Goal: Transaction & Acquisition: Purchase product/service

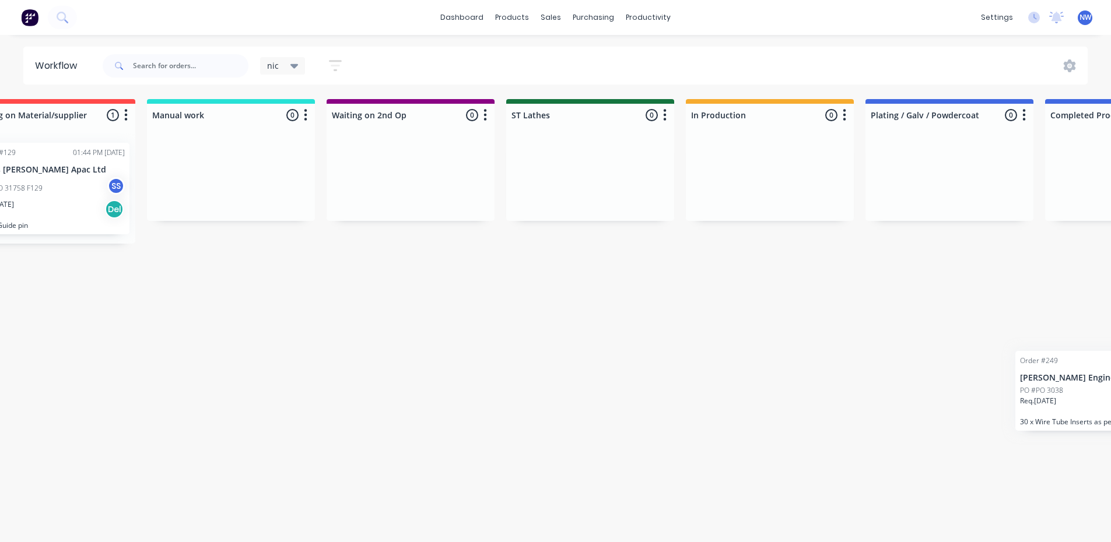
scroll to position [2, 1140]
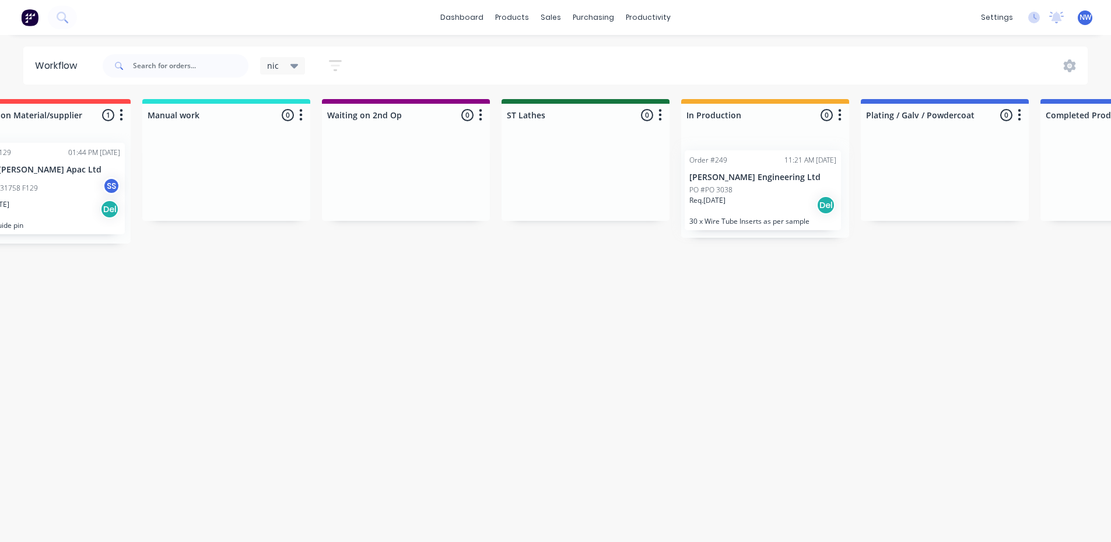
drag, startPoint x: 430, startPoint y: 191, endPoint x: 729, endPoint y: 196, distance: 299.2
click at [729, 196] on div "Submitted 34 Status colour #273444 hex #273444 Save Cancel Summaries Total orde…" at bounding box center [500, 317] width 3298 height 437
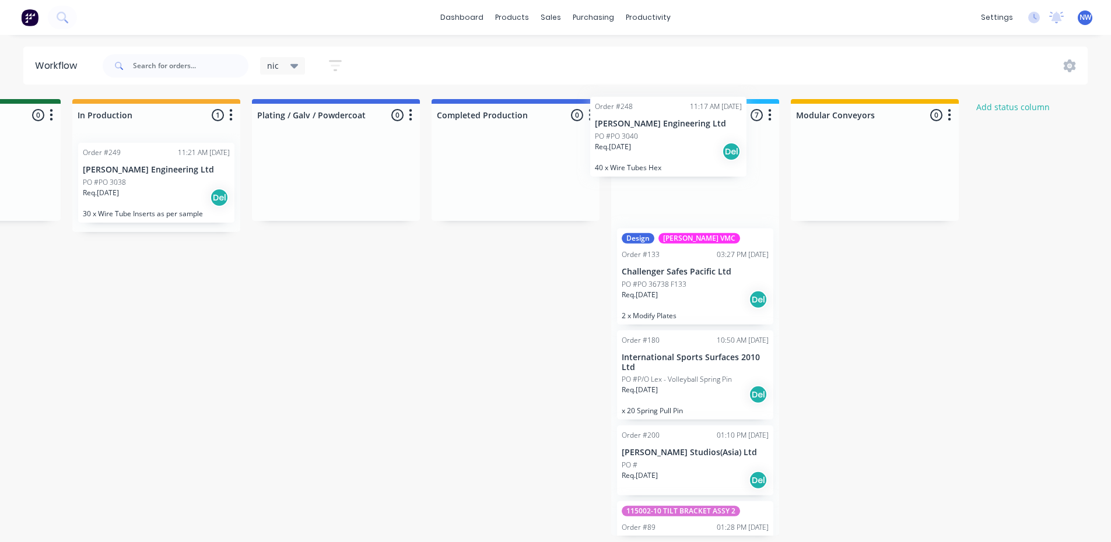
scroll to position [0, 0]
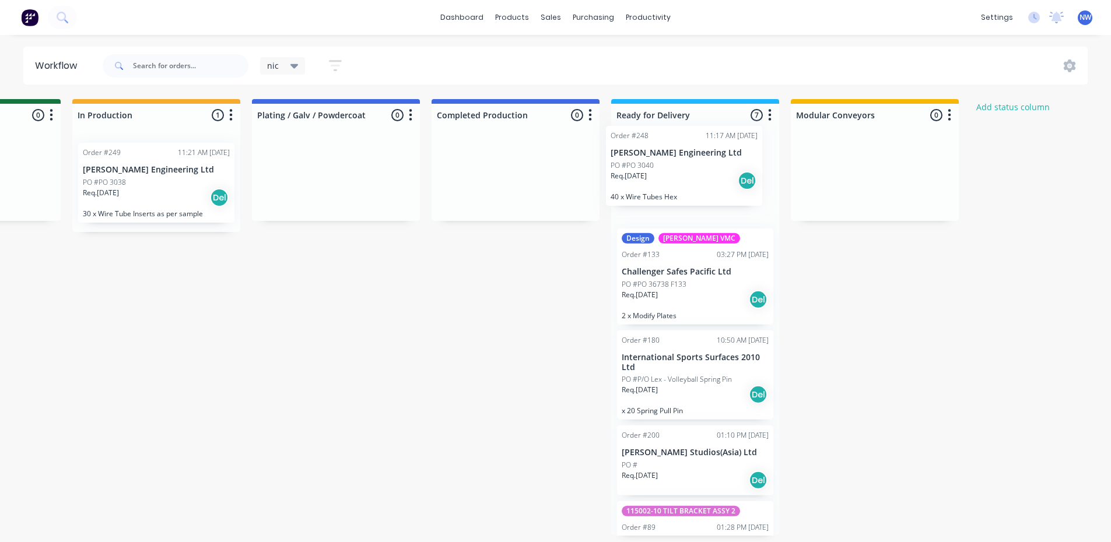
drag, startPoint x: 181, startPoint y: 187, endPoint x: 691, endPoint y: 171, distance: 509.9
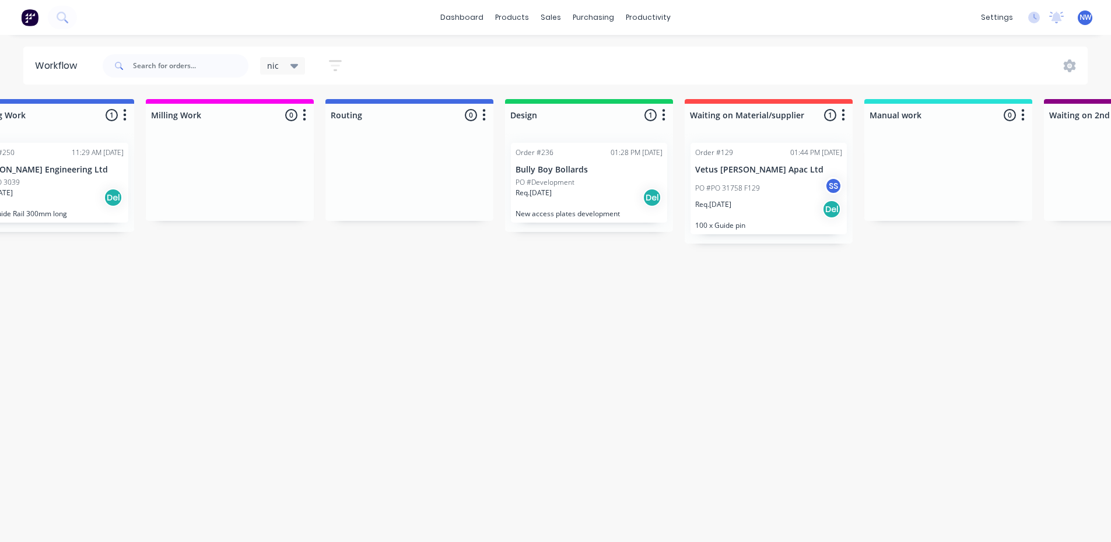
scroll to position [2, 422]
click at [578, 184] on div "PO #Development" at bounding box center [585, 182] width 147 height 10
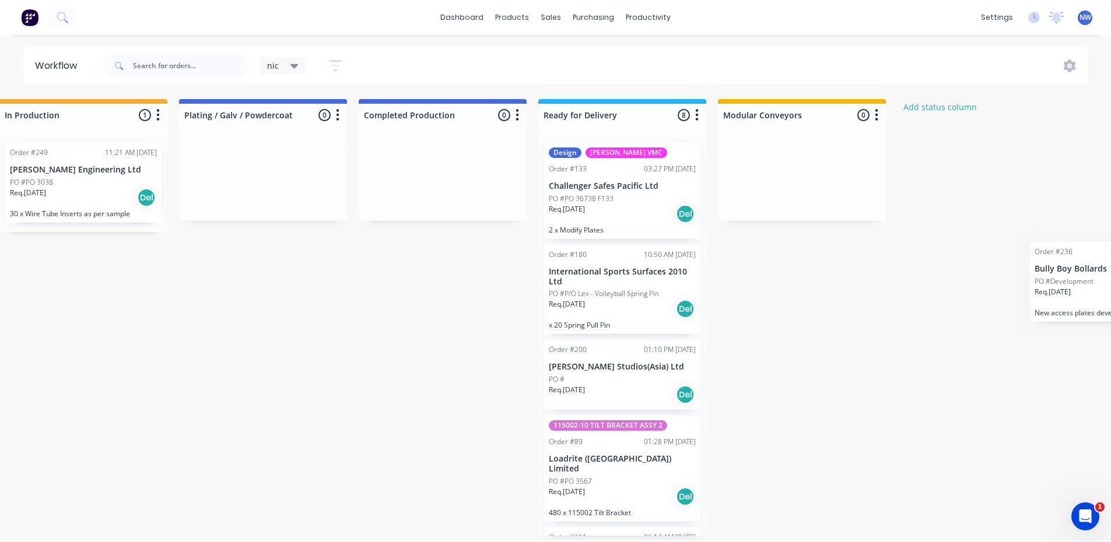
scroll to position [2, 1830]
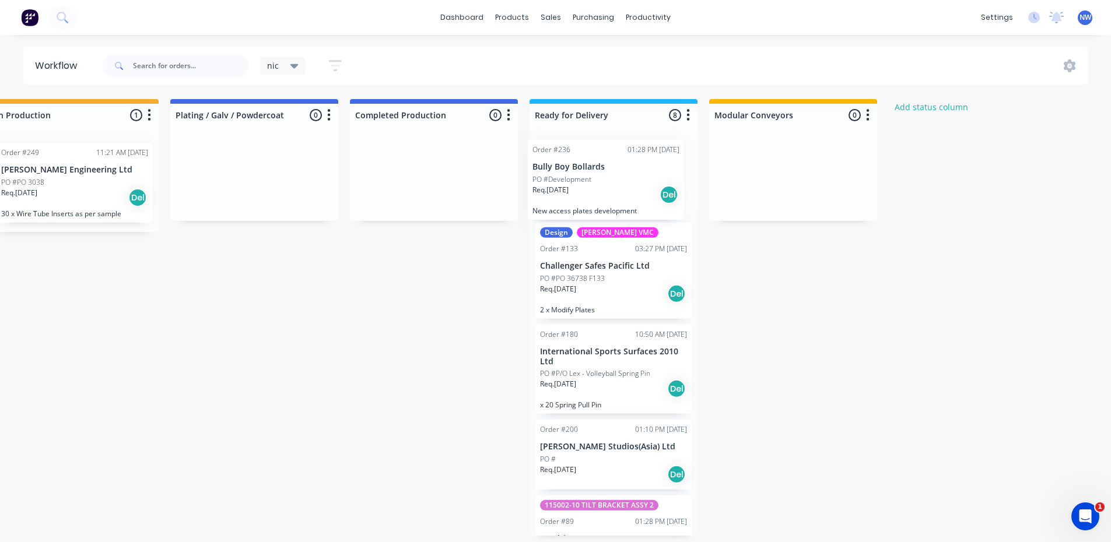
drag, startPoint x: 957, startPoint y: 181, endPoint x: 562, endPoint y: 181, distance: 395.9
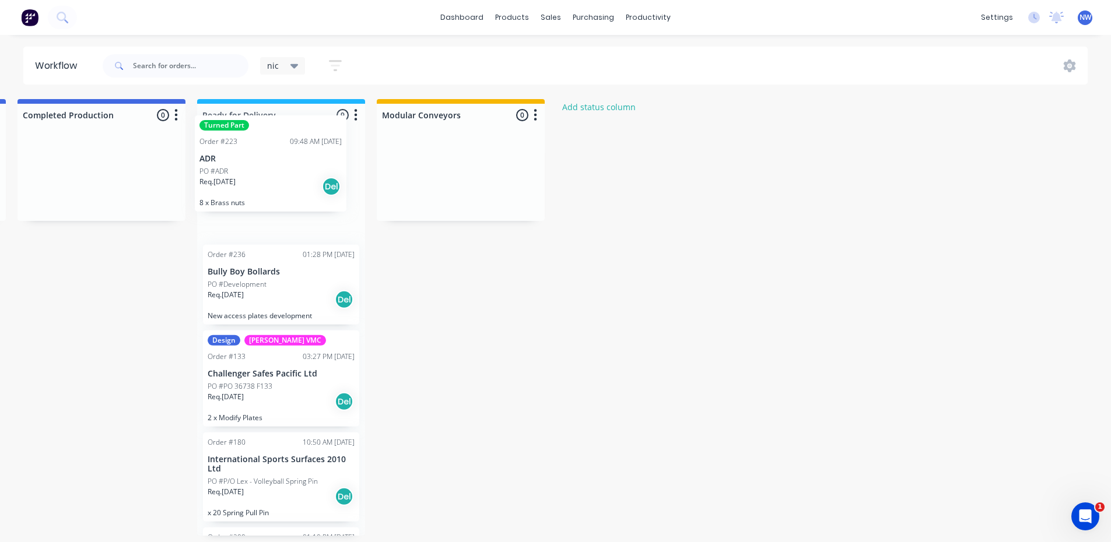
scroll to position [2, 2162]
drag, startPoint x: 87, startPoint y: 245, endPoint x: 272, endPoint y: 177, distance: 196.3
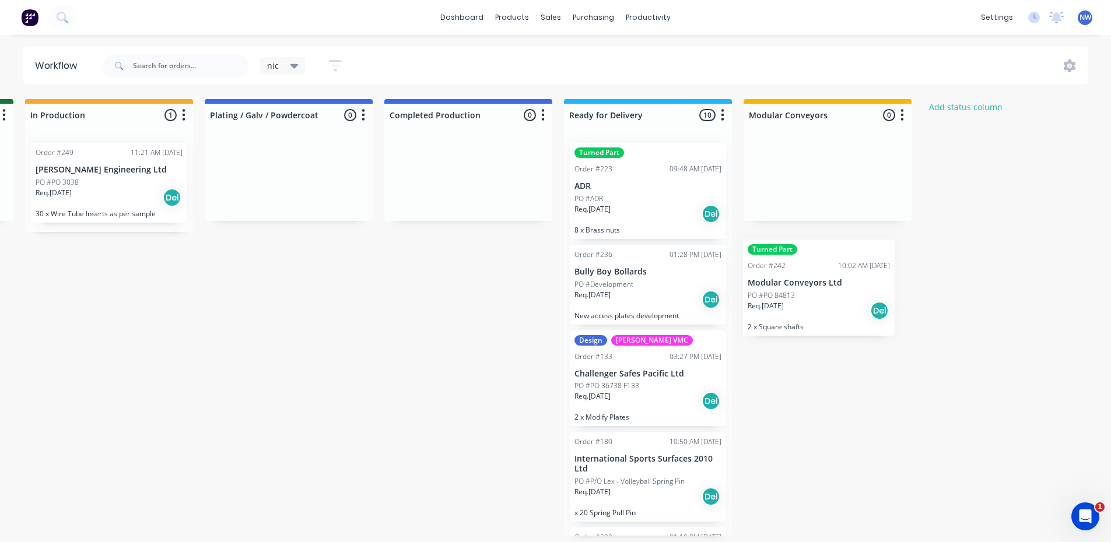
scroll to position [2, 1880]
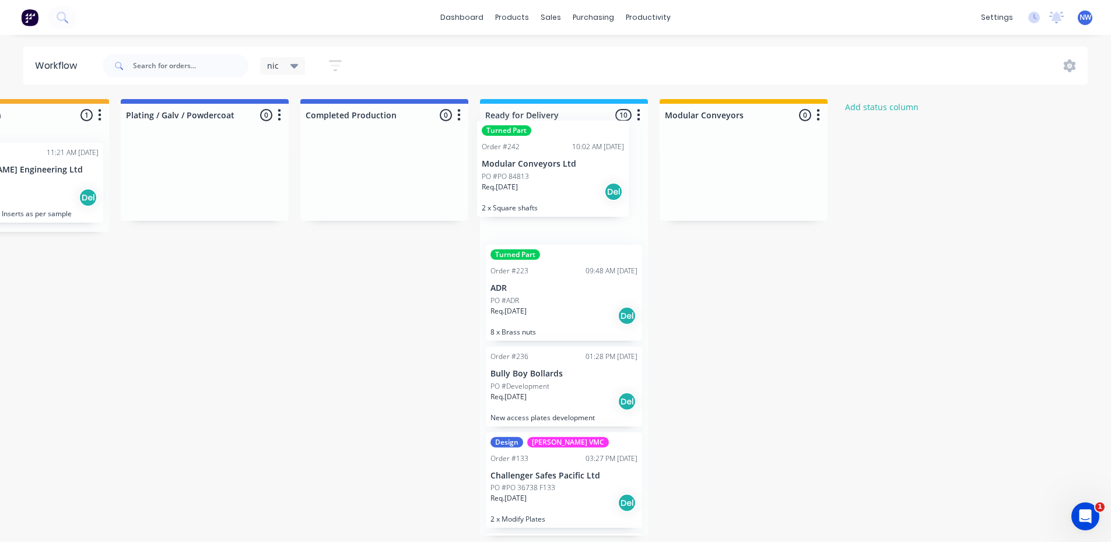
drag, startPoint x: 111, startPoint y: 425, endPoint x: 560, endPoint y: 165, distance: 519.1
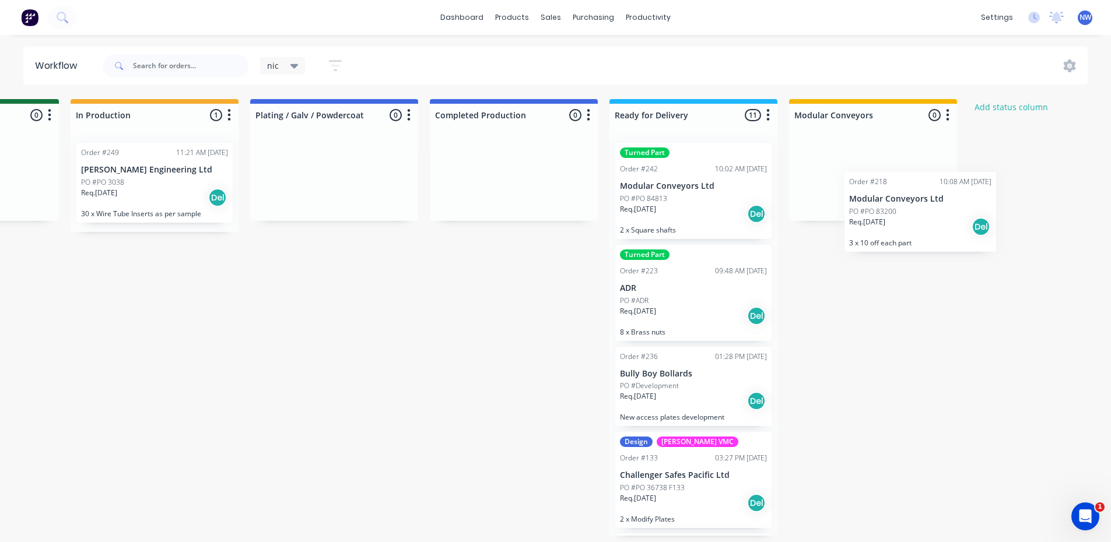
scroll to position [2, 1751]
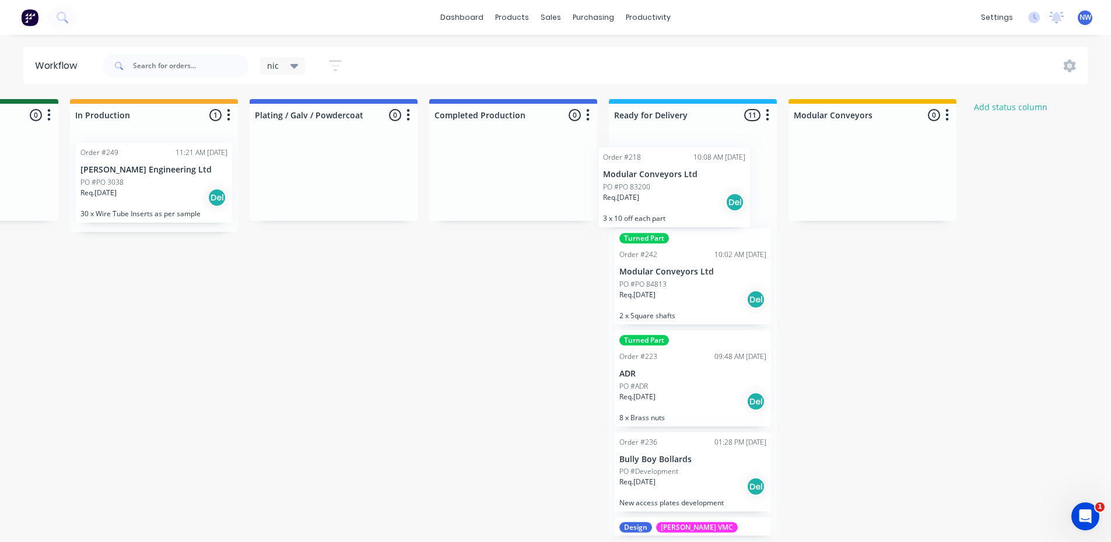
drag, startPoint x: 106, startPoint y: 279, endPoint x: 677, endPoint y: 195, distance: 577.6
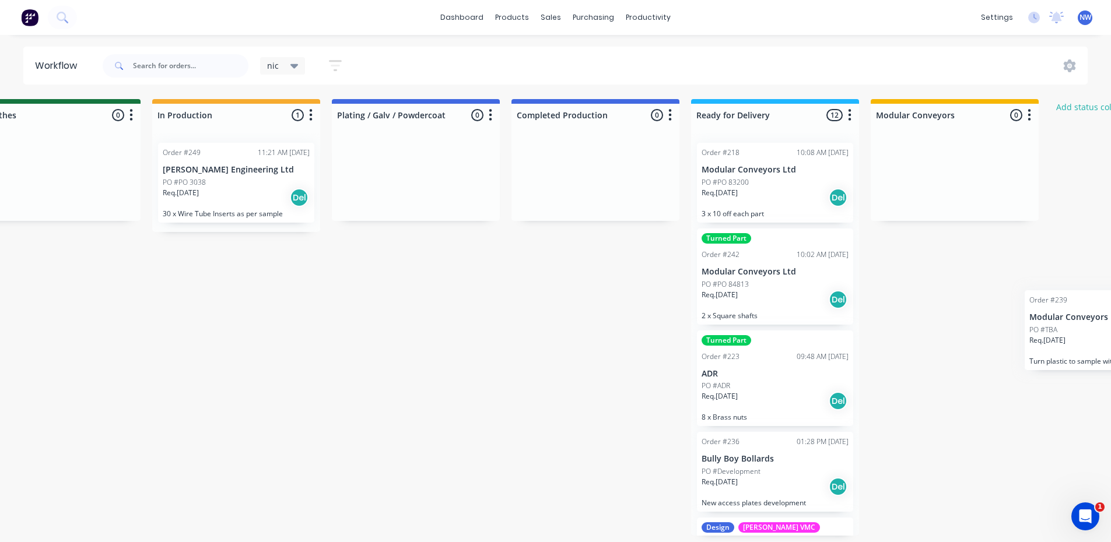
scroll to position [2, 1765]
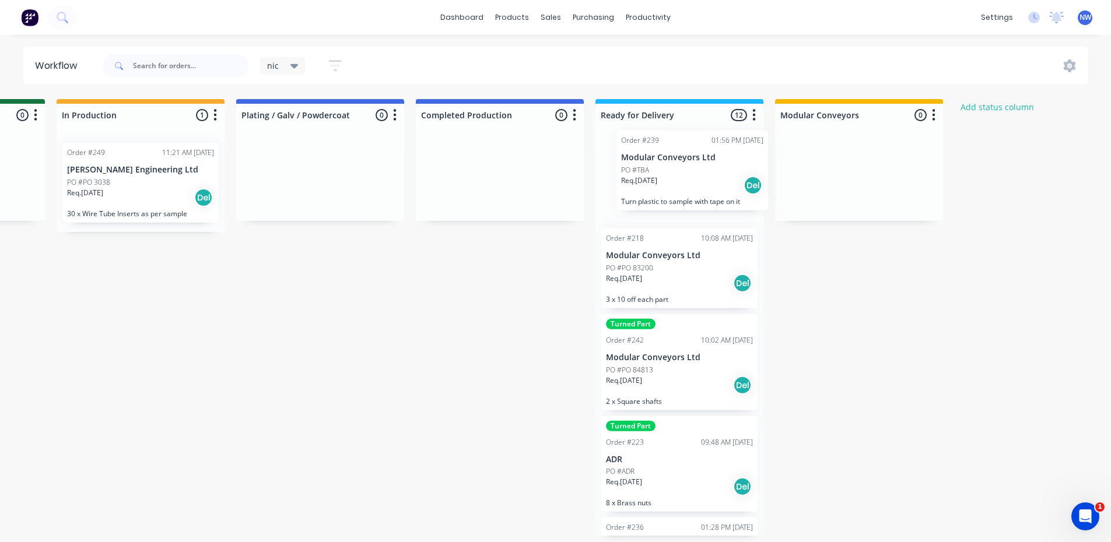
drag, startPoint x: 113, startPoint y: 276, endPoint x: 709, endPoint y: 176, distance: 604.2
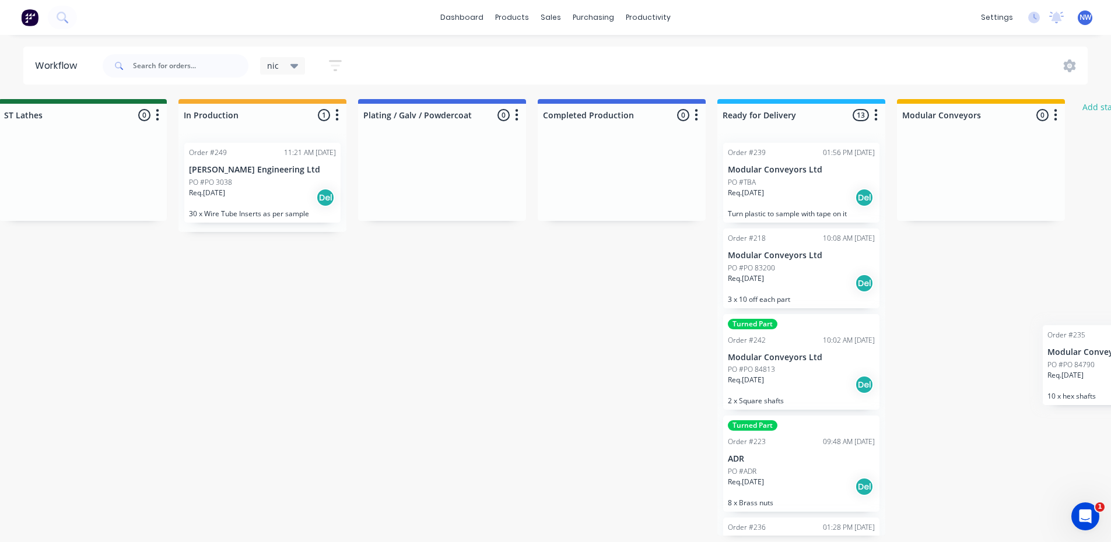
scroll to position [2, 1708]
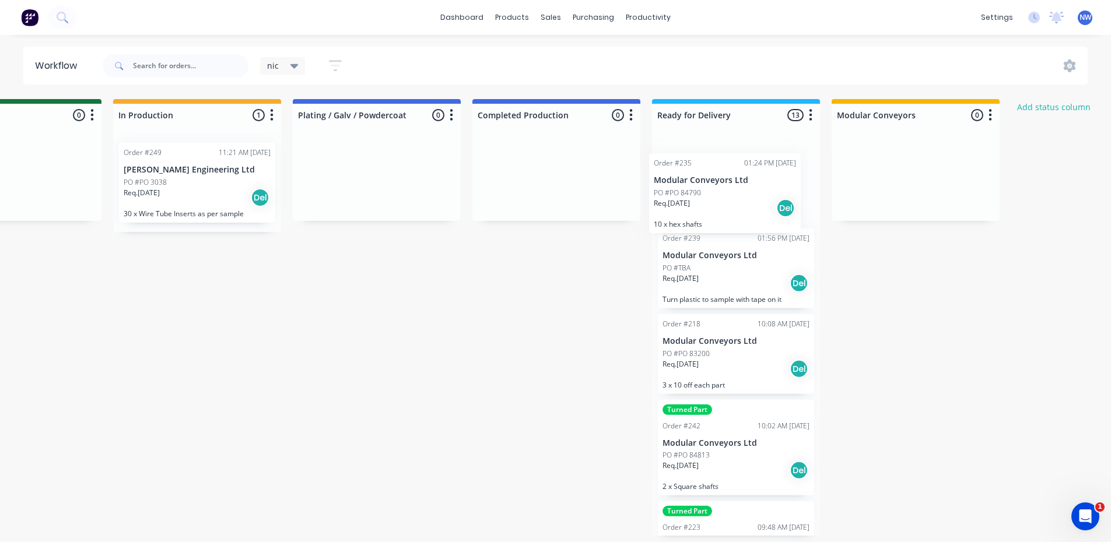
drag, startPoint x: 97, startPoint y: 274, endPoint x: 725, endPoint y: 197, distance: 633.4
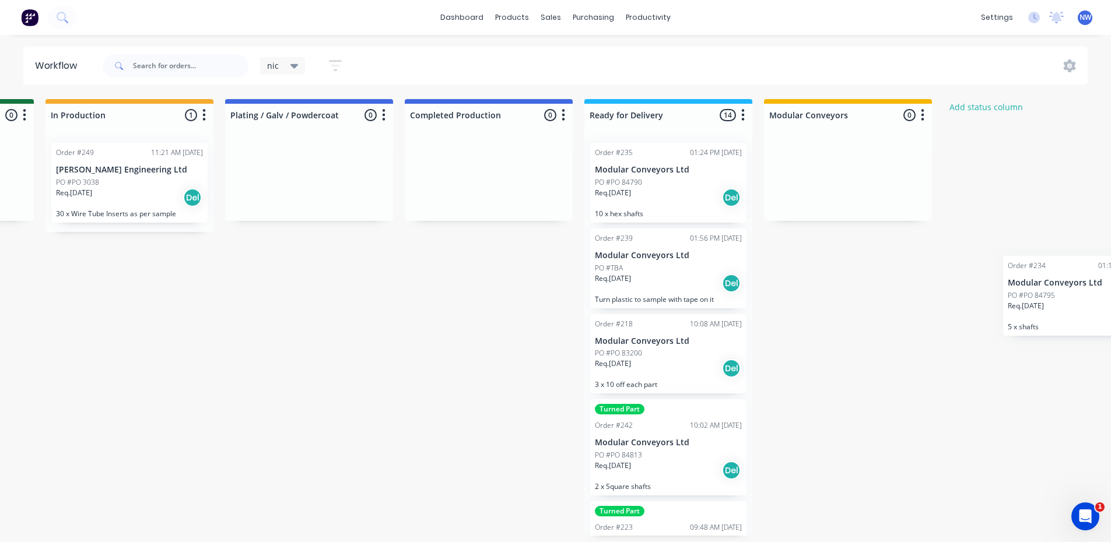
scroll to position [2, 1788]
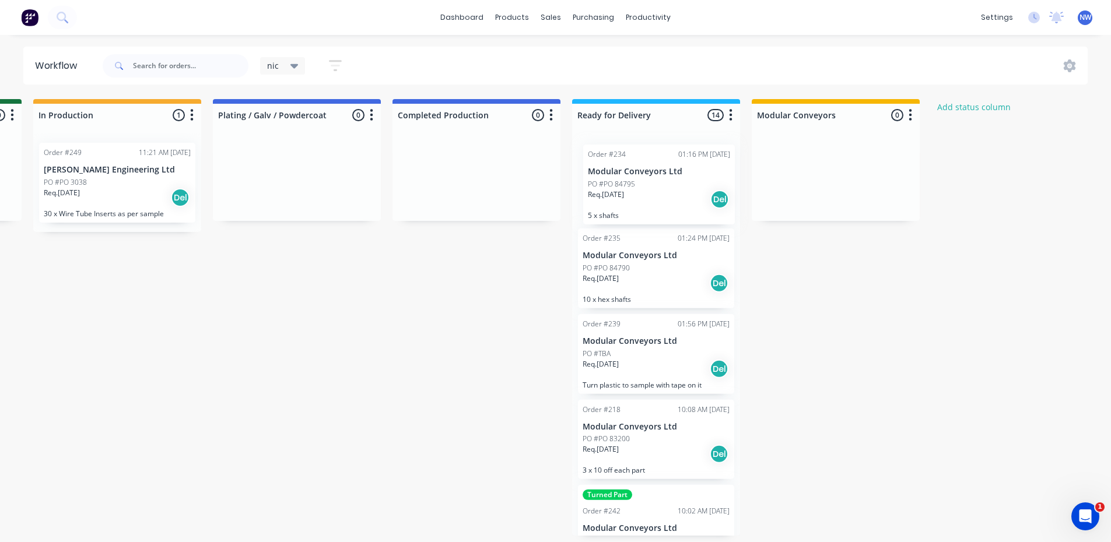
drag, startPoint x: 123, startPoint y: 275, endPoint x: 689, endPoint y: 196, distance: 571.1
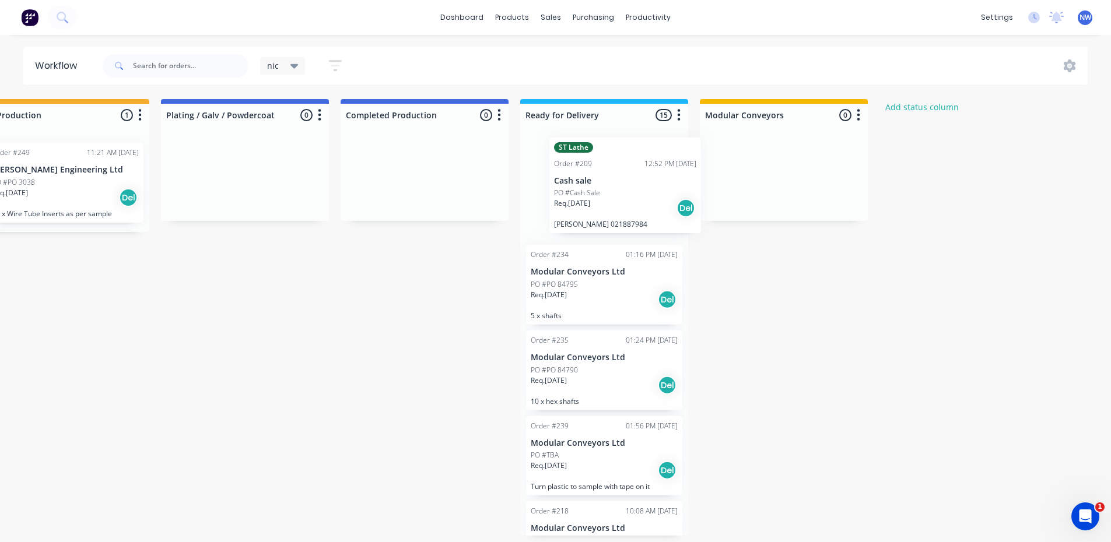
drag, startPoint x: 106, startPoint y: 364, endPoint x: 649, endPoint y: 188, distance: 570.6
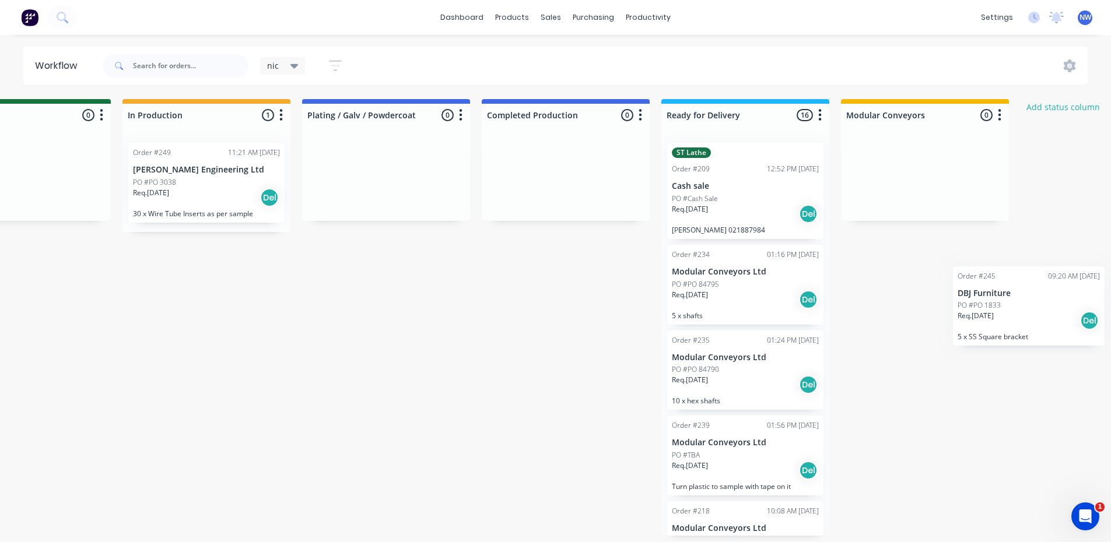
scroll to position [2, 1699]
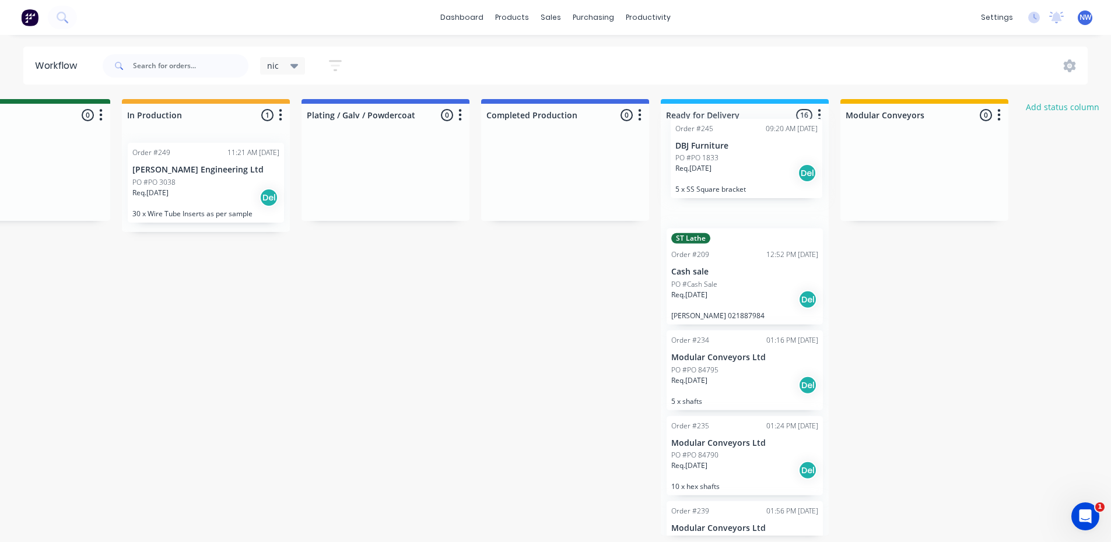
drag, startPoint x: 97, startPoint y: 364, endPoint x: 743, endPoint y: 167, distance: 674.9
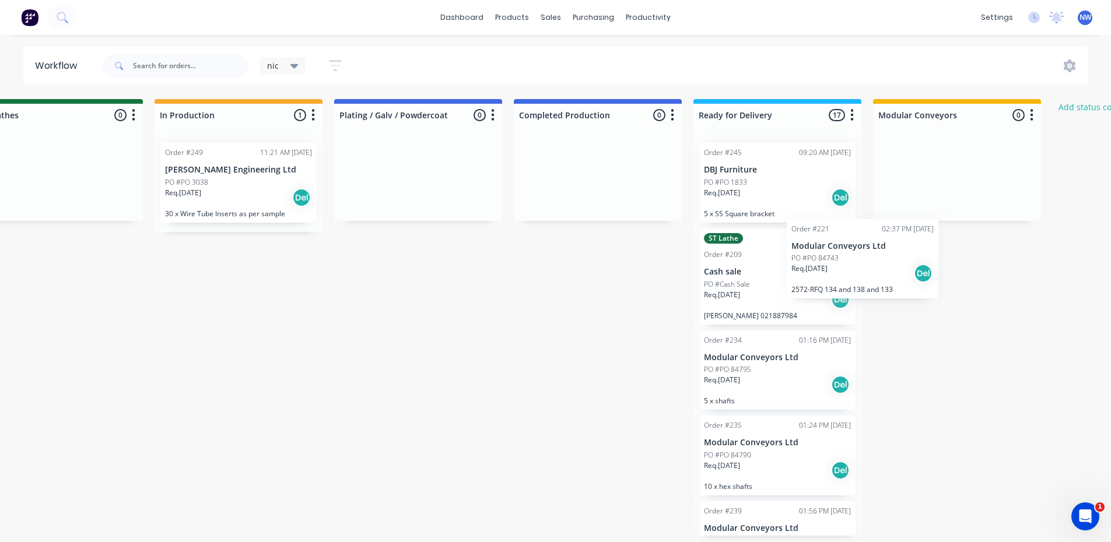
scroll to position [2, 1746]
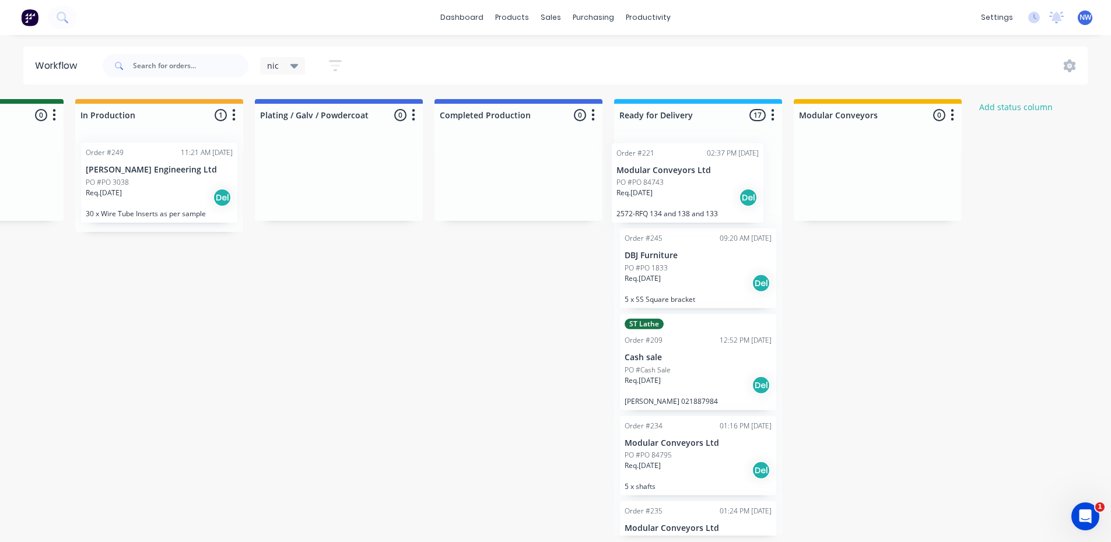
drag, startPoint x: 122, startPoint y: 351, endPoint x: 722, endPoint y: 177, distance: 624.3
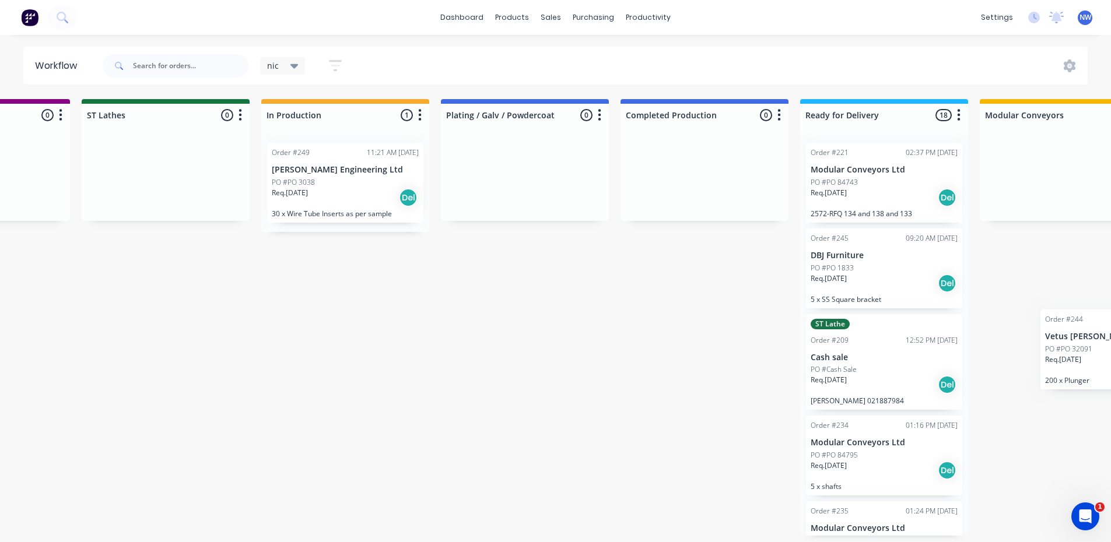
scroll to position [2, 1723]
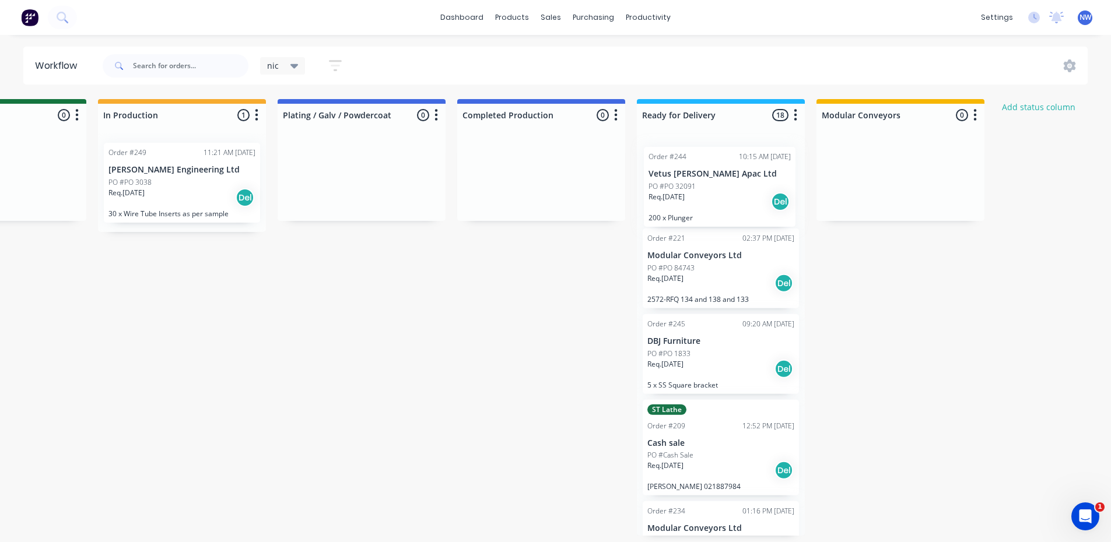
drag, startPoint x: 102, startPoint y: 262, endPoint x: 722, endPoint y: 178, distance: 626.0
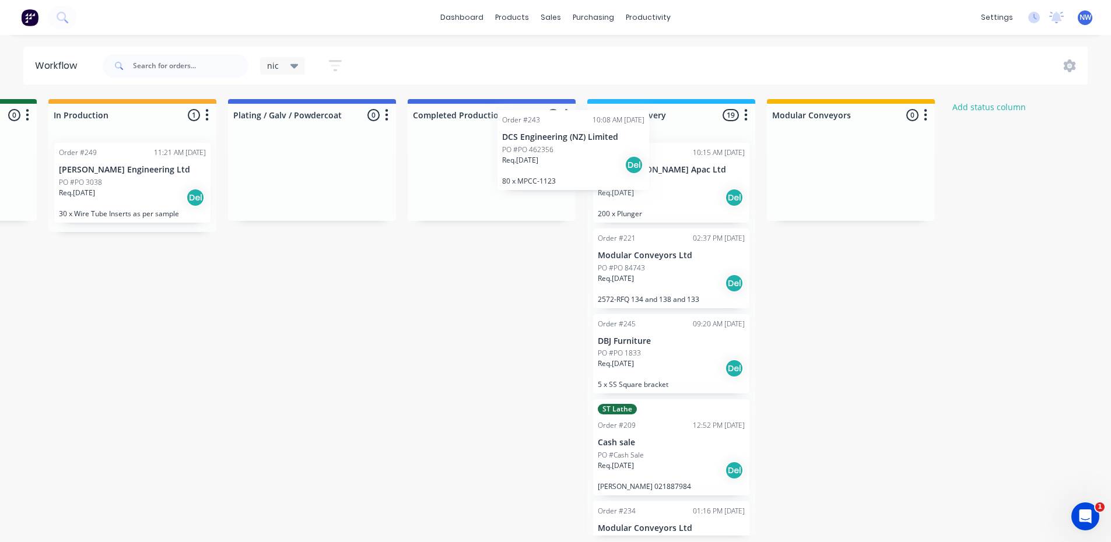
scroll to position [2, 1786]
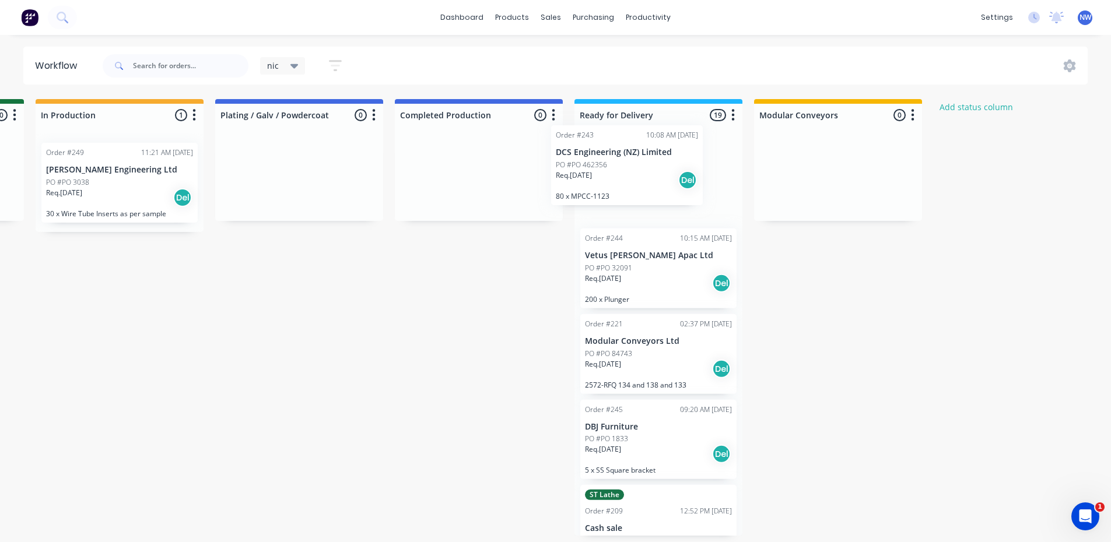
drag, startPoint x: 122, startPoint y: 280, endPoint x: 654, endPoint y: 178, distance: 541.4
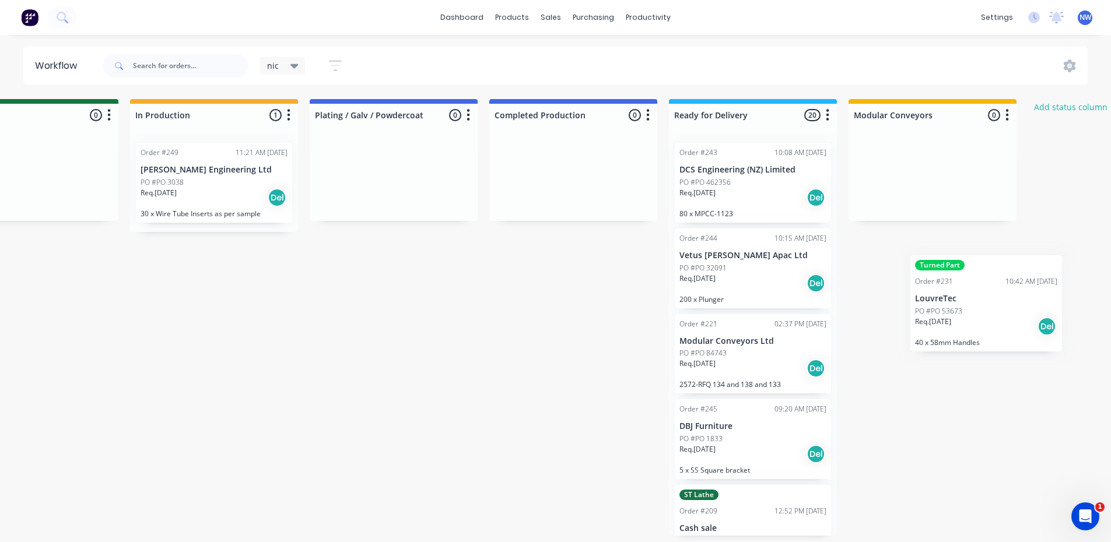
scroll to position [2, 1692]
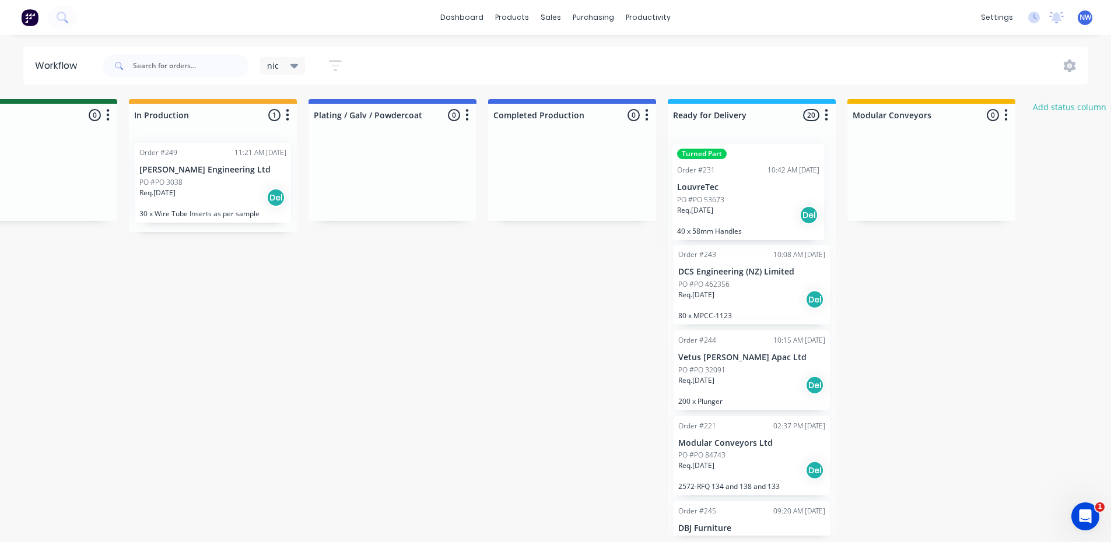
drag, startPoint x: 113, startPoint y: 378, endPoint x: 780, endPoint y: 187, distance: 693.4
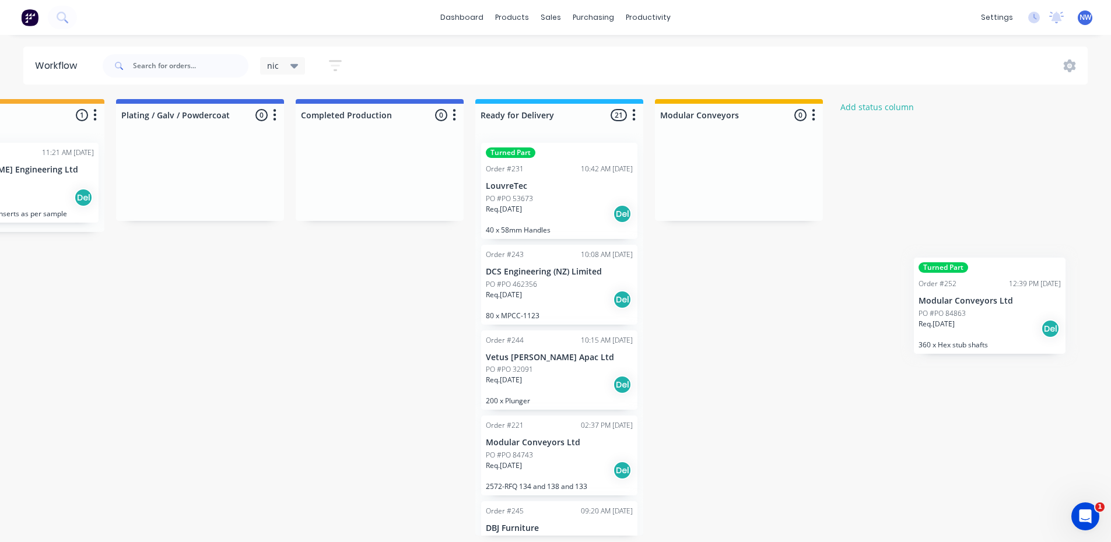
scroll to position [2, 1887]
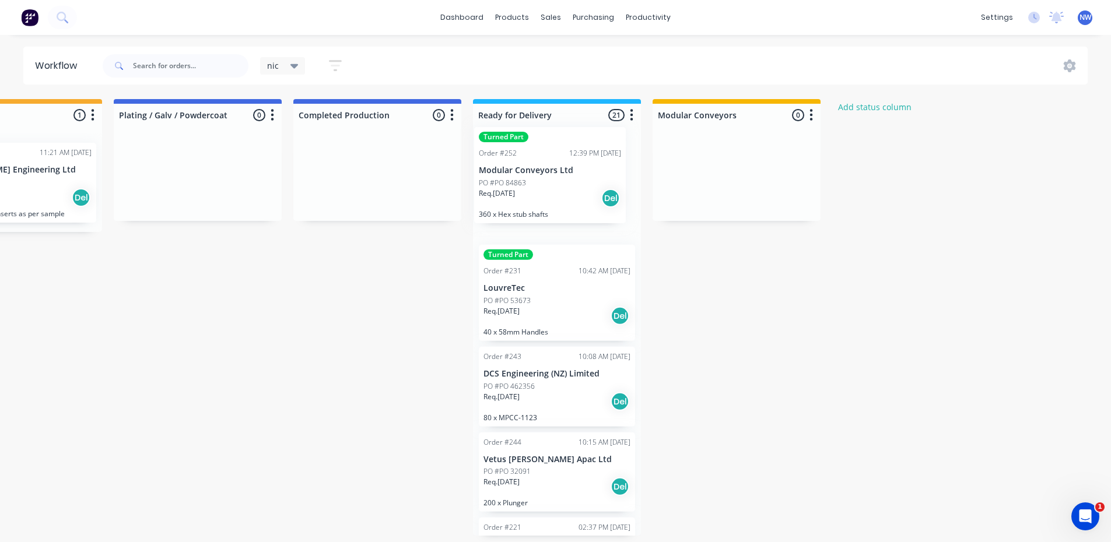
drag, startPoint x: 89, startPoint y: 371, endPoint x: 537, endPoint y: 181, distance: 487.0
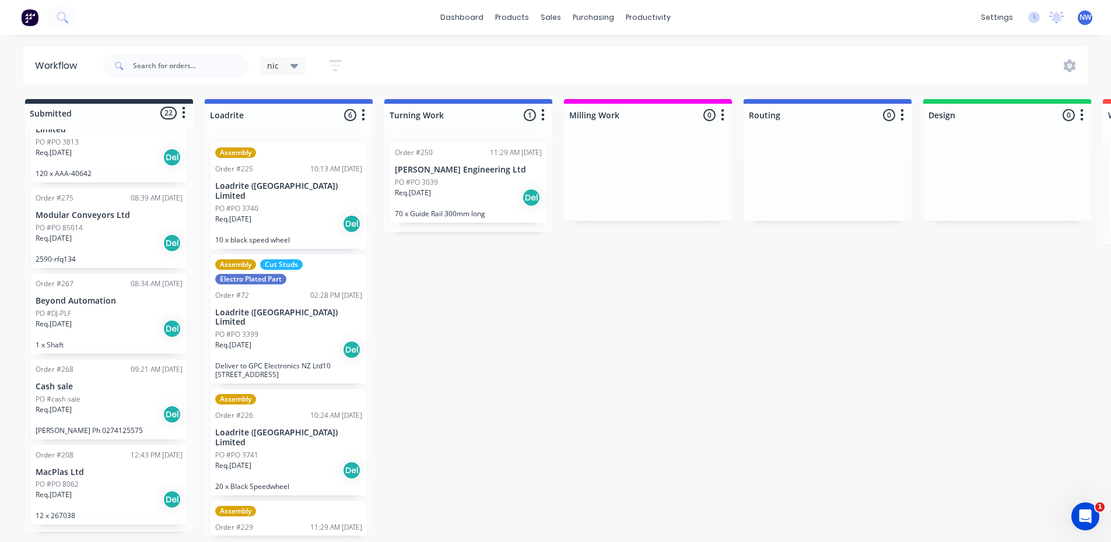
scroll to position [875, 0]
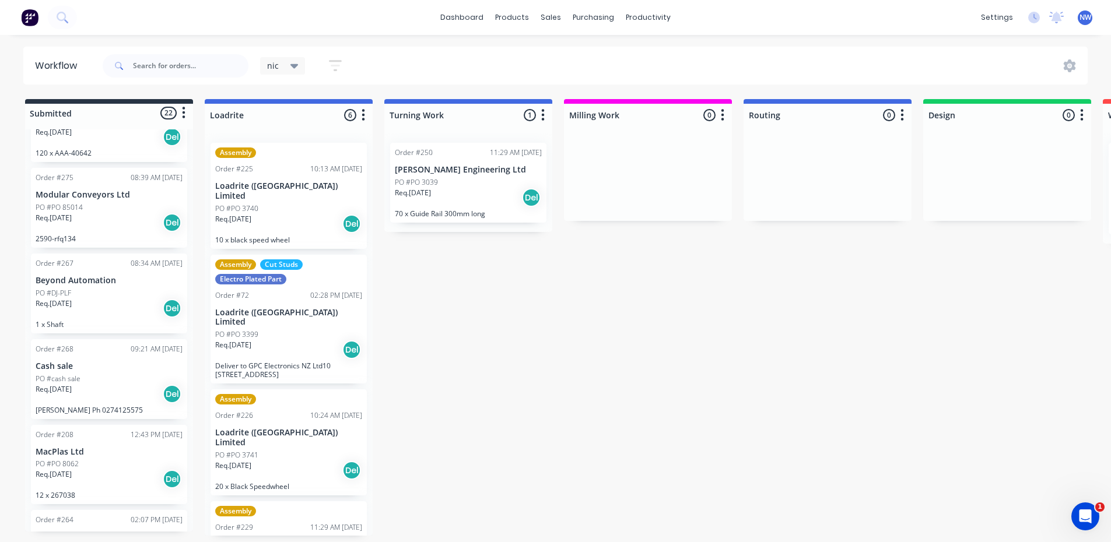
click at [101, 374] on div "PO #cash sale" at bounding box center [109, 379] width 147 height 10
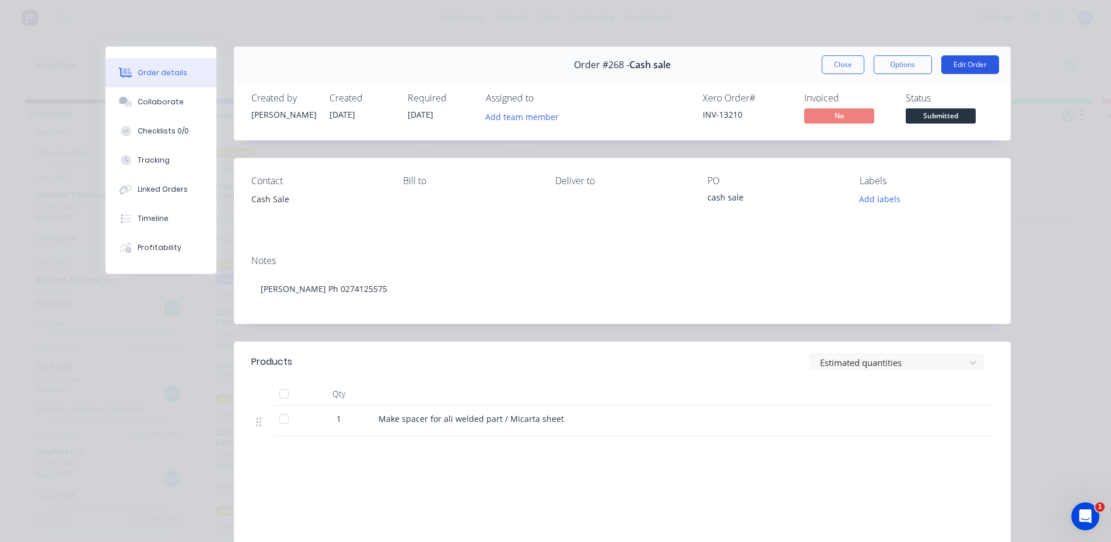
click at [973, 63] on button "Edit Order" at bounding box center [970, 64] width 58 height 19
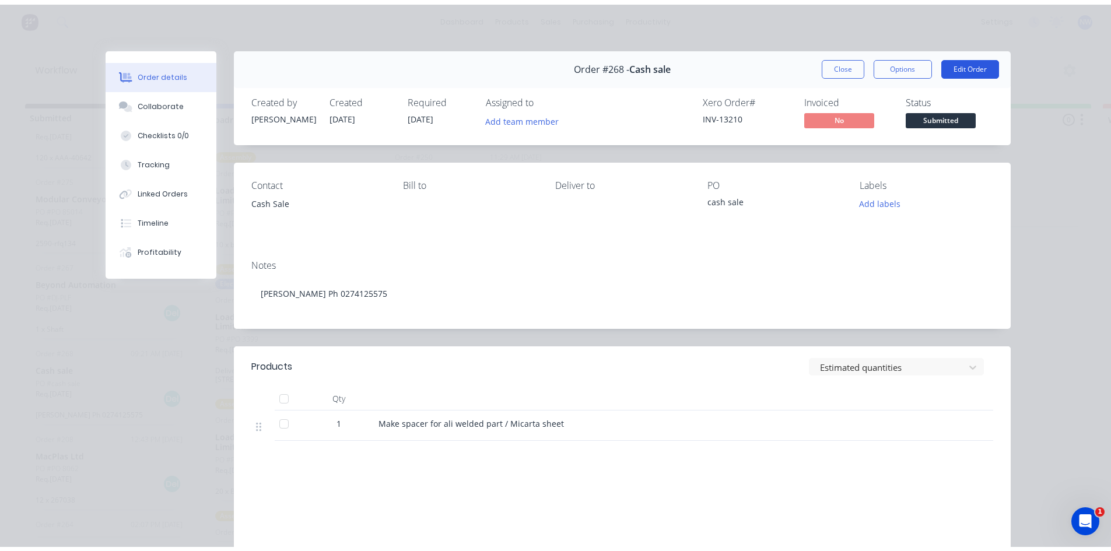
scroll to position [0, 0]
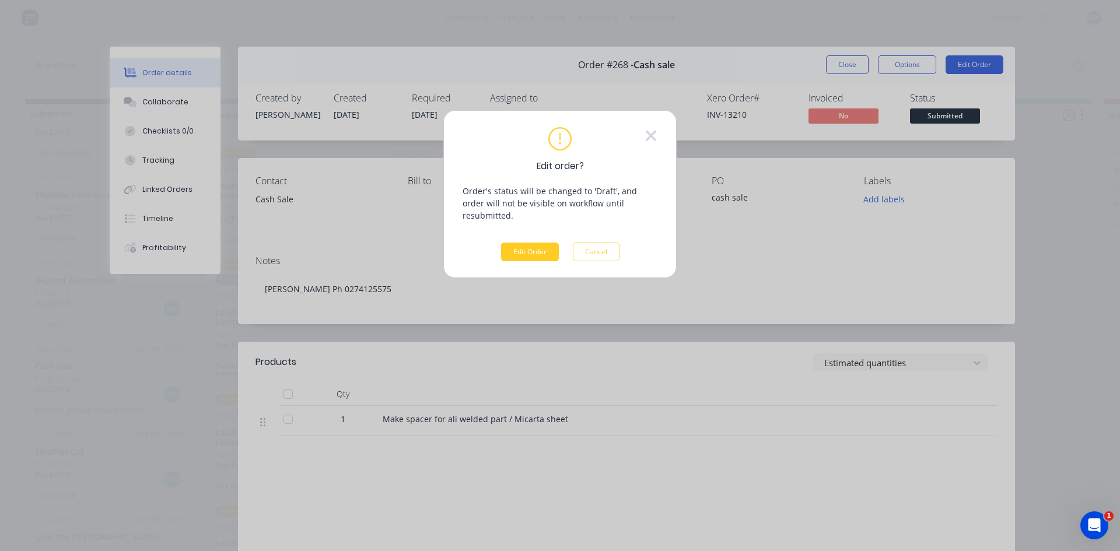
click at [541, 243] on button "Edit Order" at bounding box center [530, 252] width 58 height 19
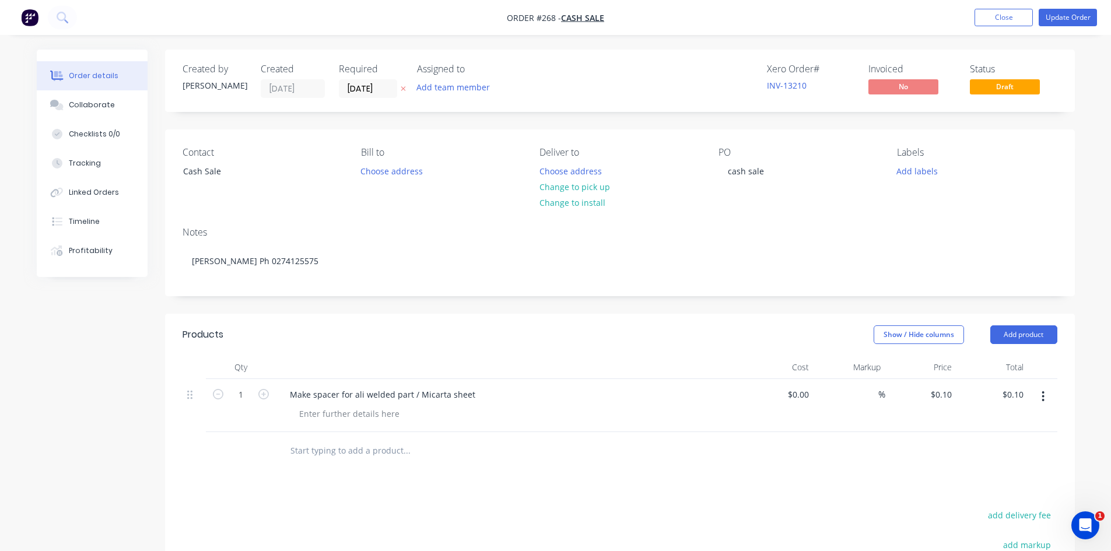
click at [946, 404] on div "$0.10 $0.10" at bounding box center [921, 405] width 72 height 53
click at [955, 402] on div "0.1 $0.10" at bounding box center [942, 394] width 27 height 17
type input "$0.00"
click at [994, 229] on div "Notes" at bounding box center [620, 232] width 875 height 11
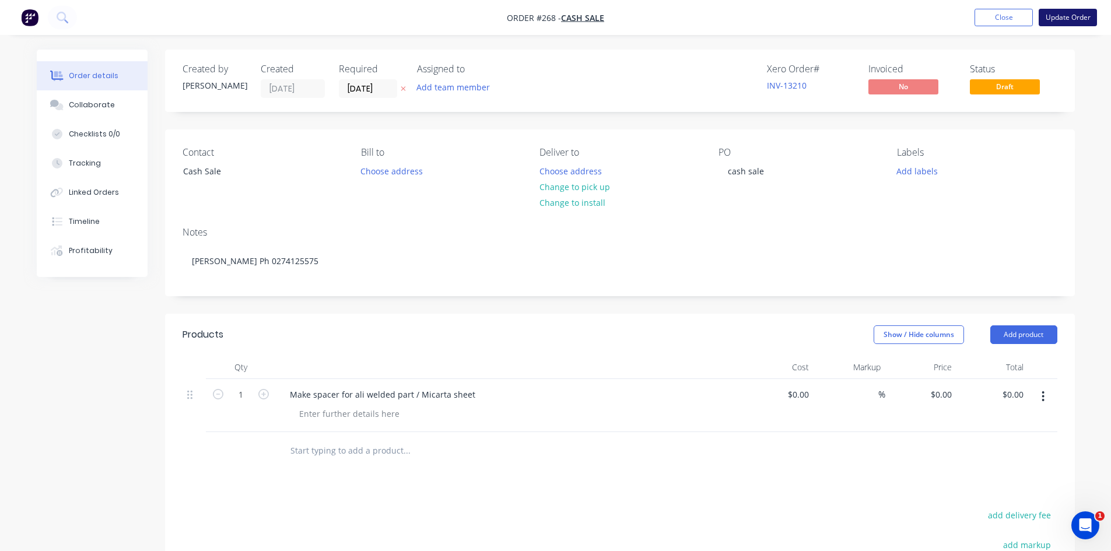
click at [1079, 19] on button "Update Order" at bounding box center [1068, 17] width 58 height 17
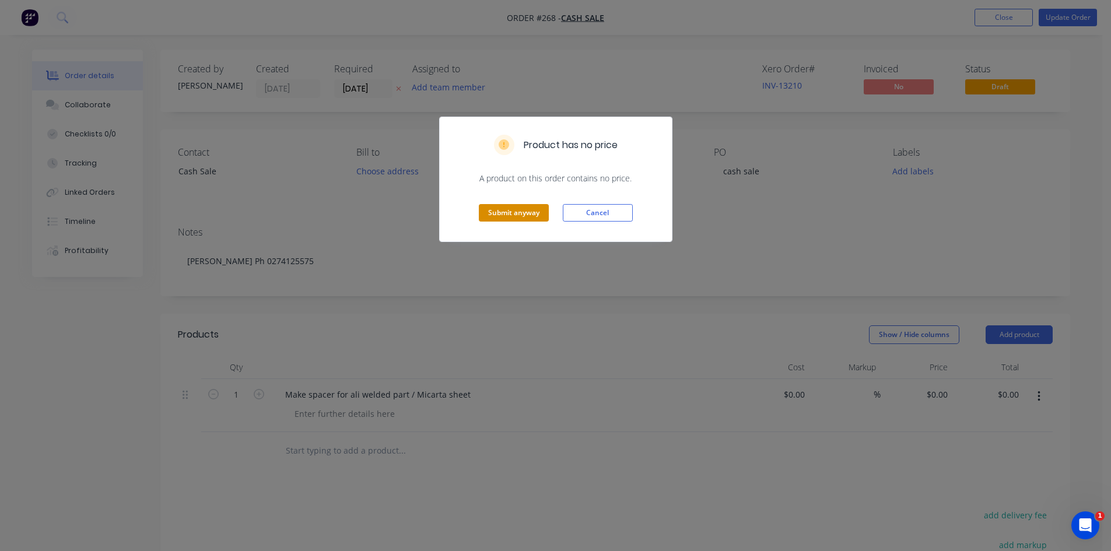
click at [532, 212] on button "Submit anyway" at bounding box center [514, 212] width 70 height 17
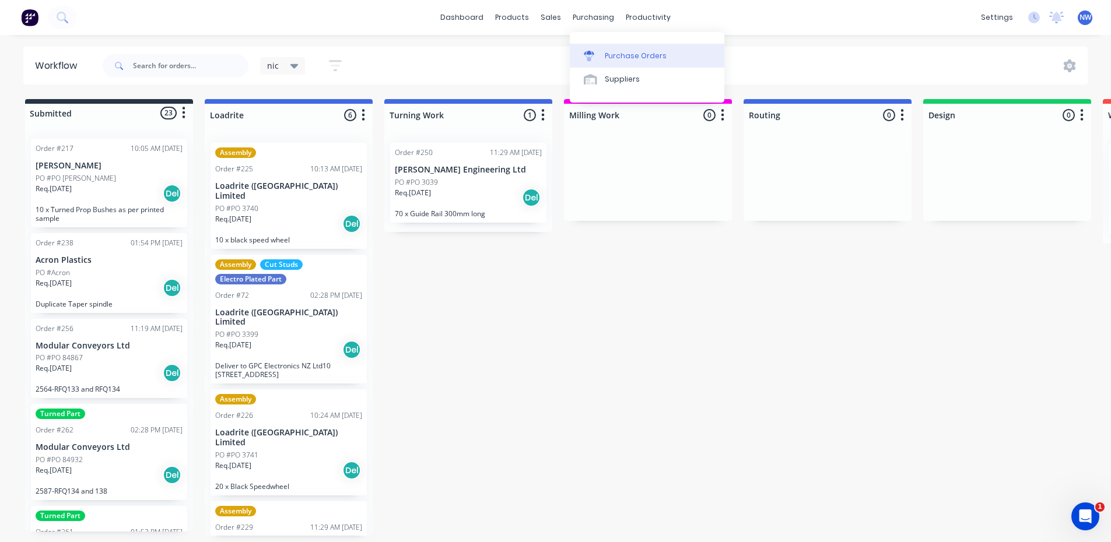
click at [615, 54] on div "Purchase Orders" at bounding box center [636, 56] width 62 height 10
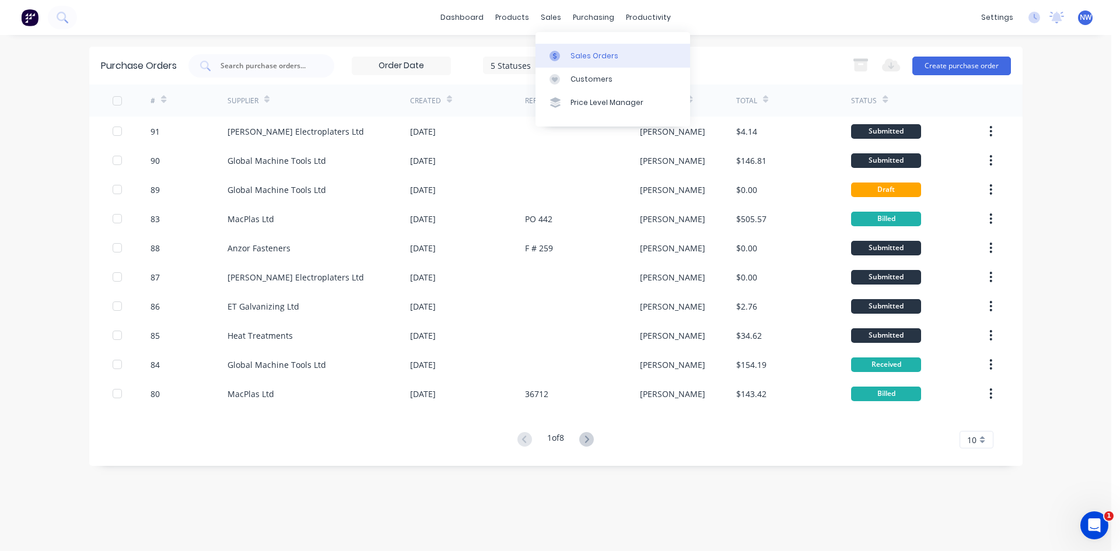
click at [574, 55] on div "Sales Orders" at bounding box center [594, 56] width 48 height 10
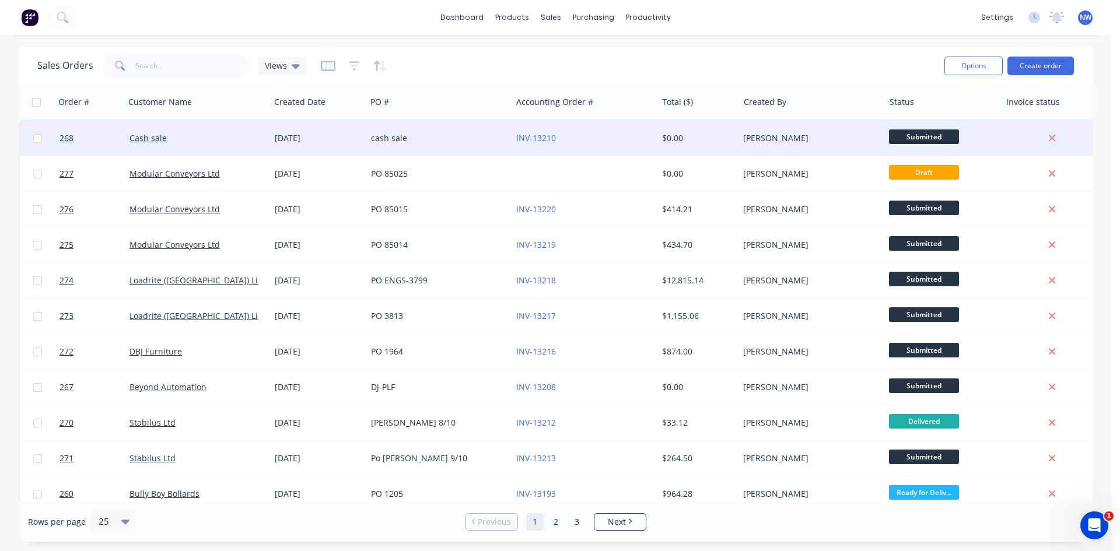
click at [289, 141] on div "08 Oct 2025" at bounding box center [318, 138] width 87 height 12
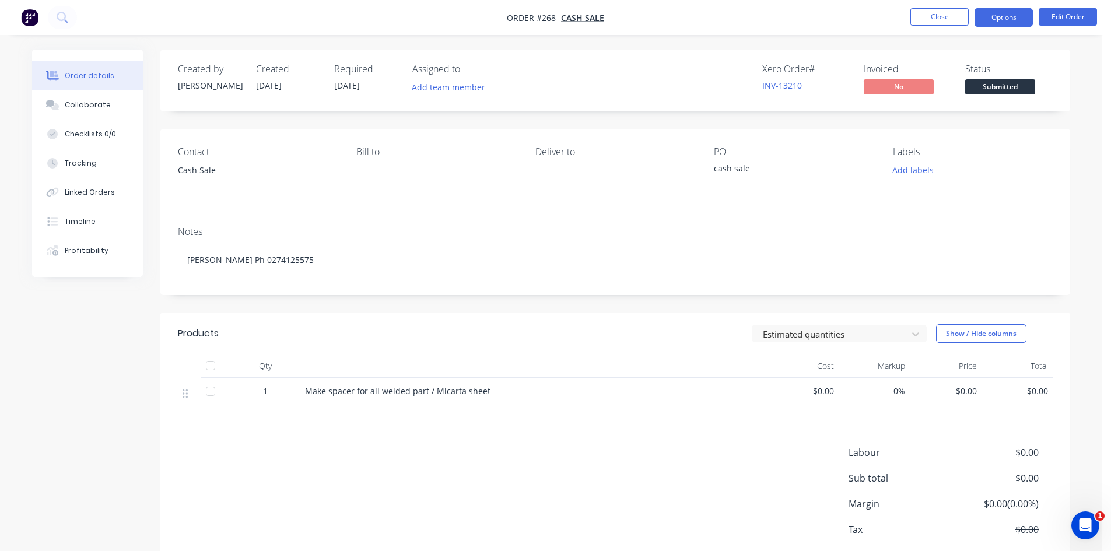
click at [1010, 19] on button "Options" at bounding box center [1003, 17] width 58 height 19
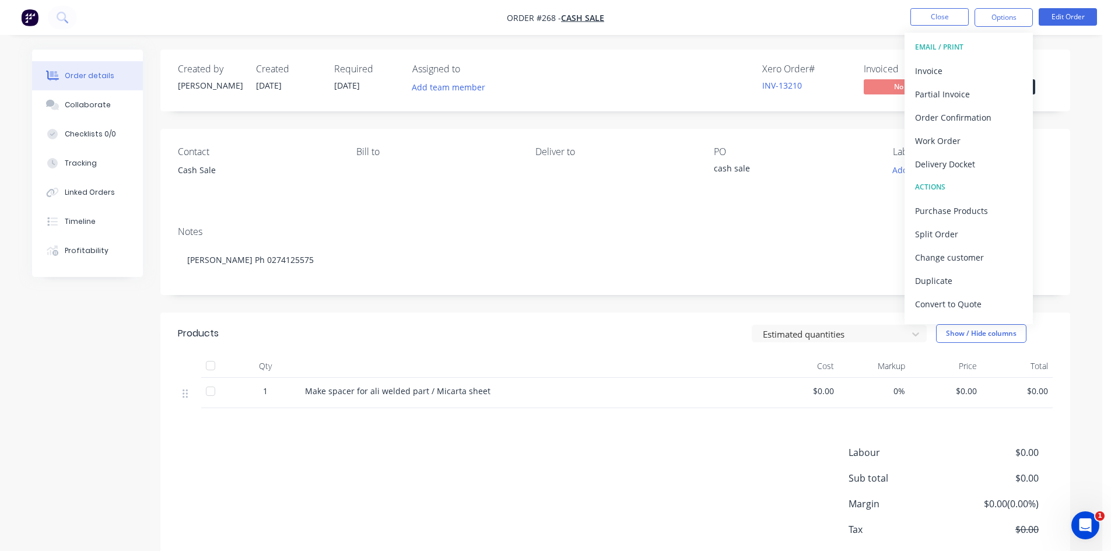
click at [1067, 125] on div "Created by Dave Created 08/10/25 Required 15/10/25 Assigned to Add team member …" at bounding box center [615, 324] width 910 height 549
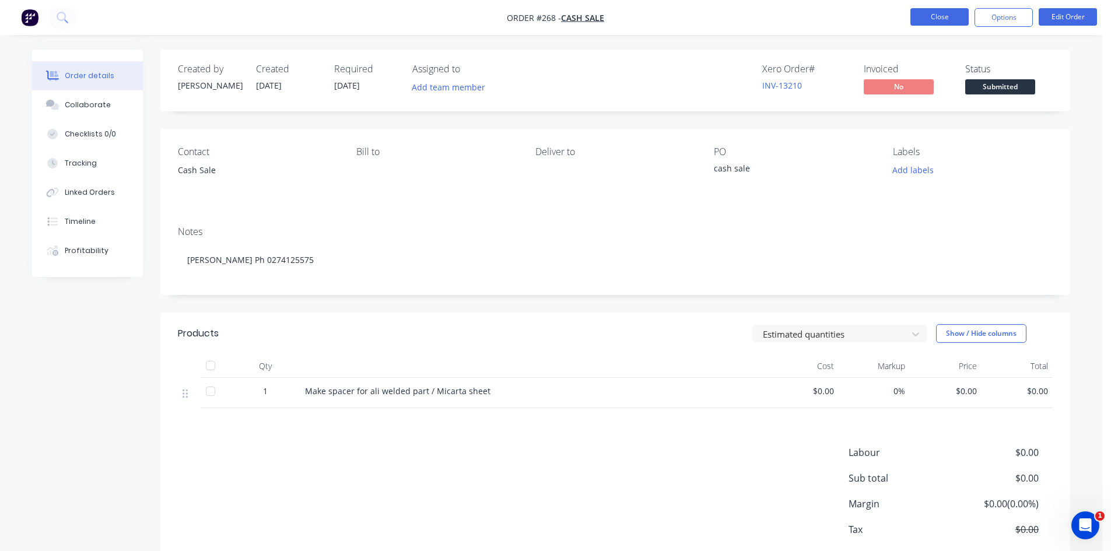
click at [943, 16] on button "Close" at bounding box center [939, 16] width 58 height 17
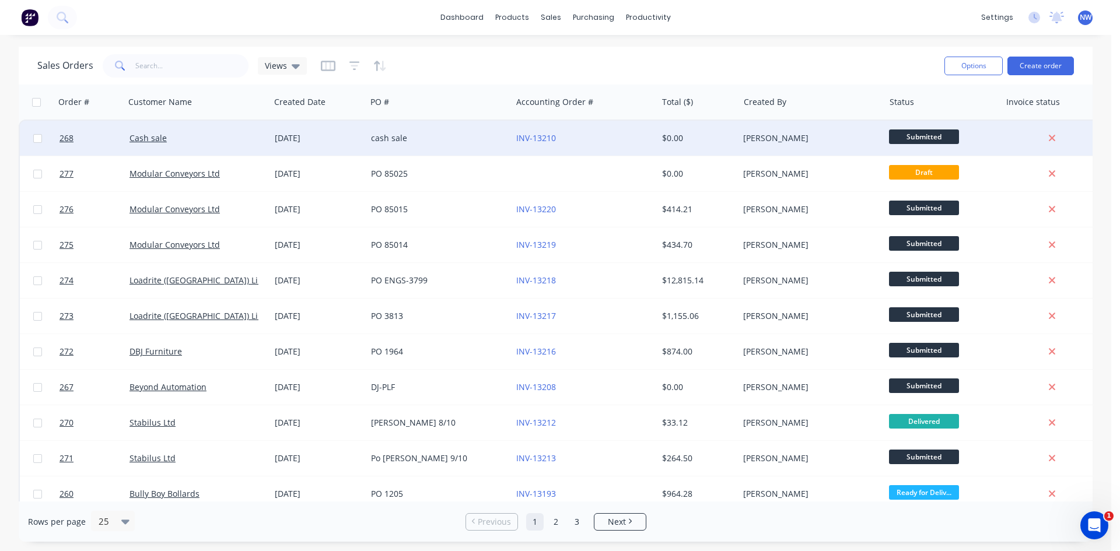
click at [39, 134] on input "checkbox" at bounding box center [37, 138] width 9 height 9
checkbox input "true"
click at [983, 64] on button "Options" at bounding box center [973, 66] width 58 height 19
click at [914, 117] on div "Archive" at bounding box center [938, 118] width 107 height 17
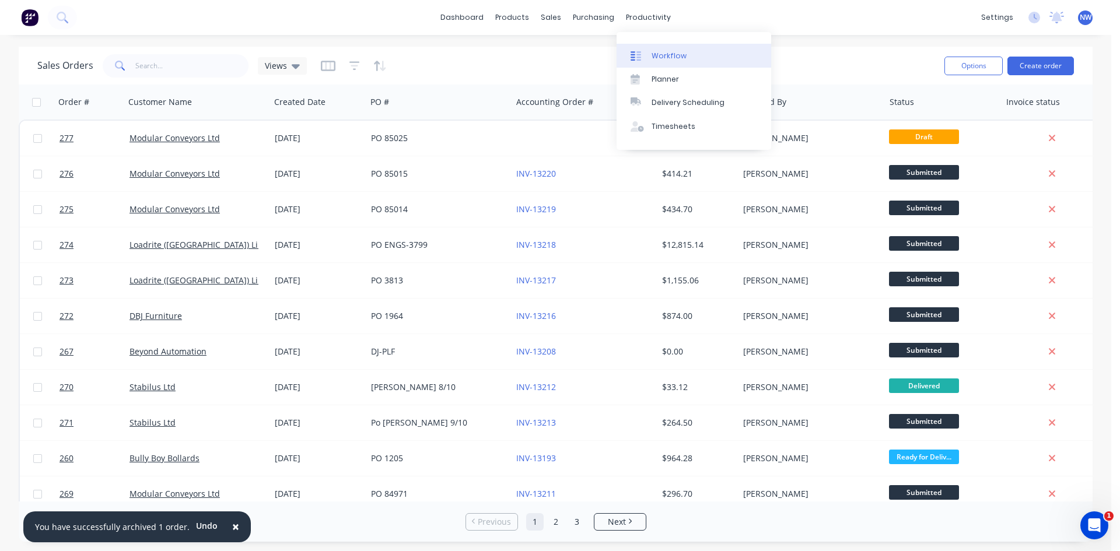
click at [656, 52] on div "Workflow" at bounding box center [668, 56] width 35 height 10
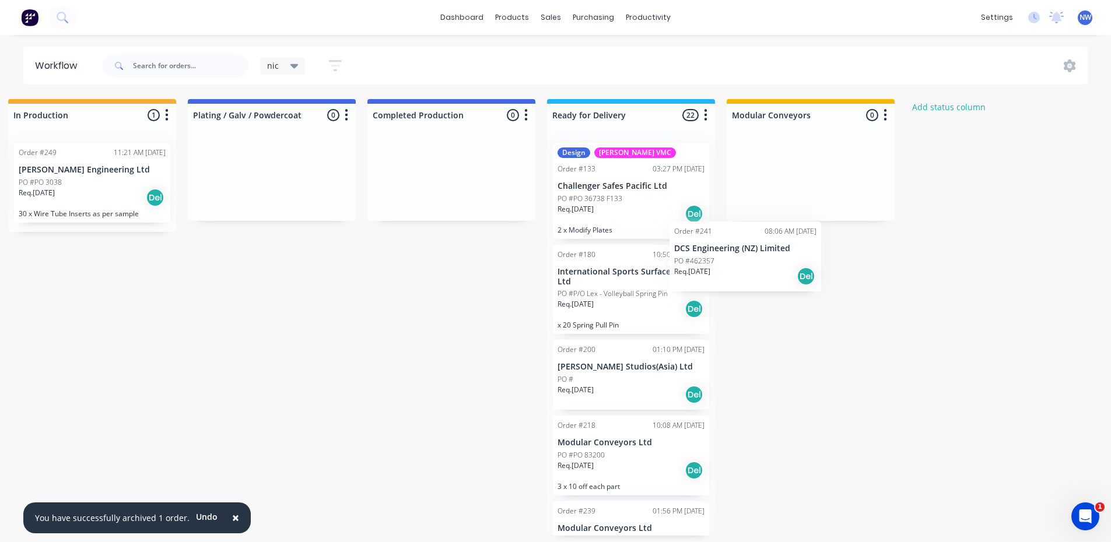
scroll to position [0, 1814]
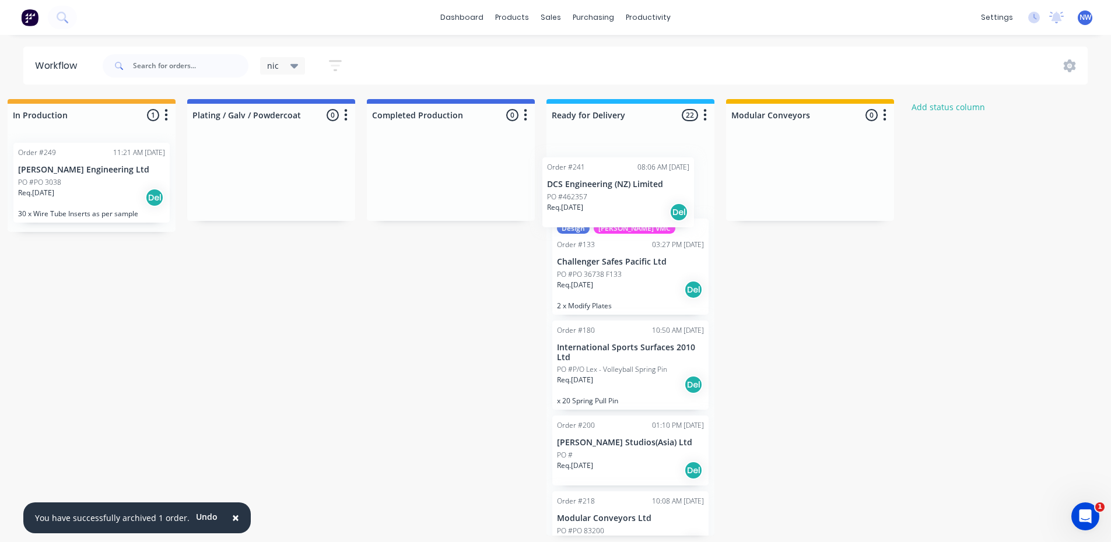
drag, startPoint x: 83, startPoint y: 297, endPoint x: 609, endPoint y: 195, distance: 535.8
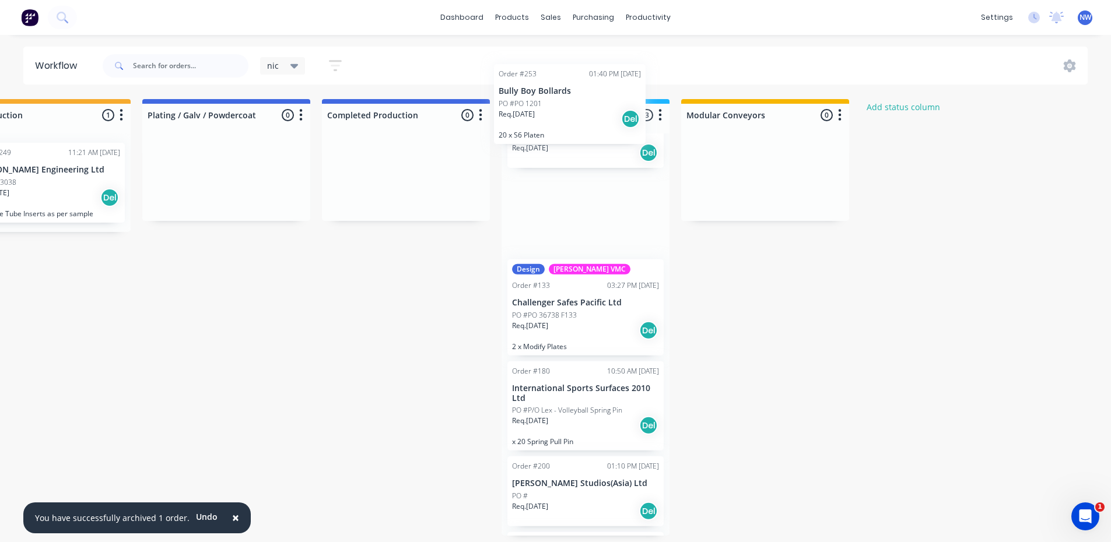
scroll to position [0, 0]
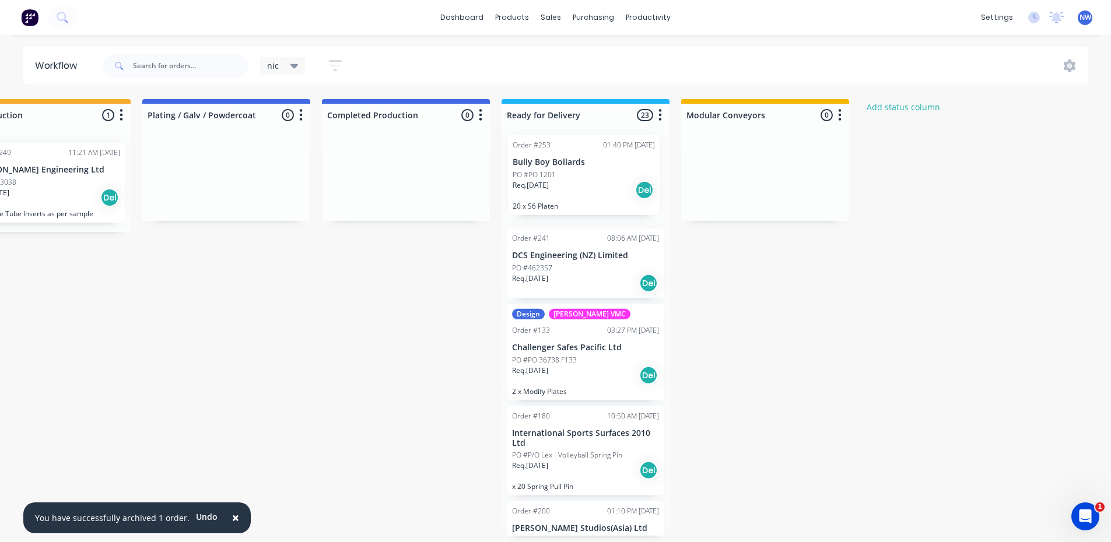
drag, startPoint x: 80, startPoint y: 284, endPoint x: 560, endPoint y: 185, distance: 490.0
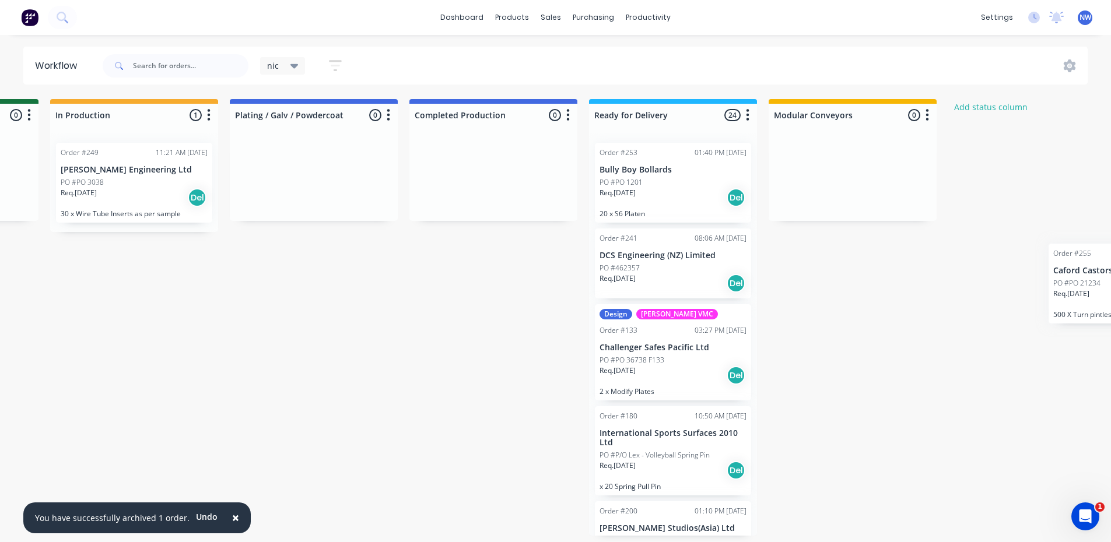
scroll to position [0, 1886]
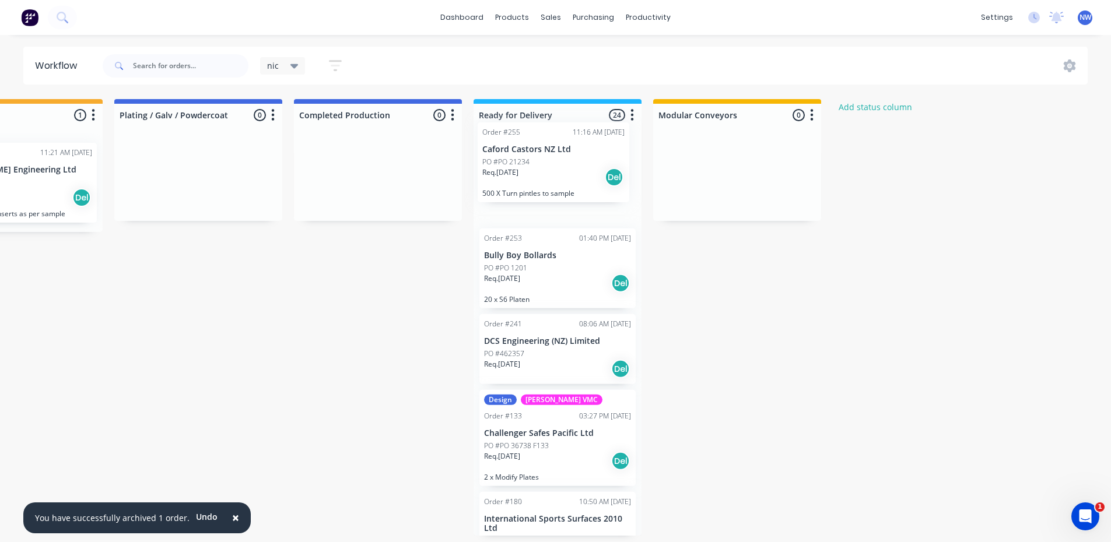
drag, startPoint x: 97, startPoint y: 370, endPoint x: 548, endPoint y: 173, distance: 492.7
drag, startPoint x: 635, startPoint y: 192, endPoint x: 634, endPoint y: 241, distance: 49.0
click at [634, 241] on div "Order #255 11:16 AM 03/10/25 Caford Castors NZ Ltd PO #PO 21234 Req. 20/11/25 D…" at bounding box center [557, 335] width 168 height 402
drag, startPoint x: 671, startPoint y: 284, endPoint x: 670, endPoint y: 269, distance: 14.6
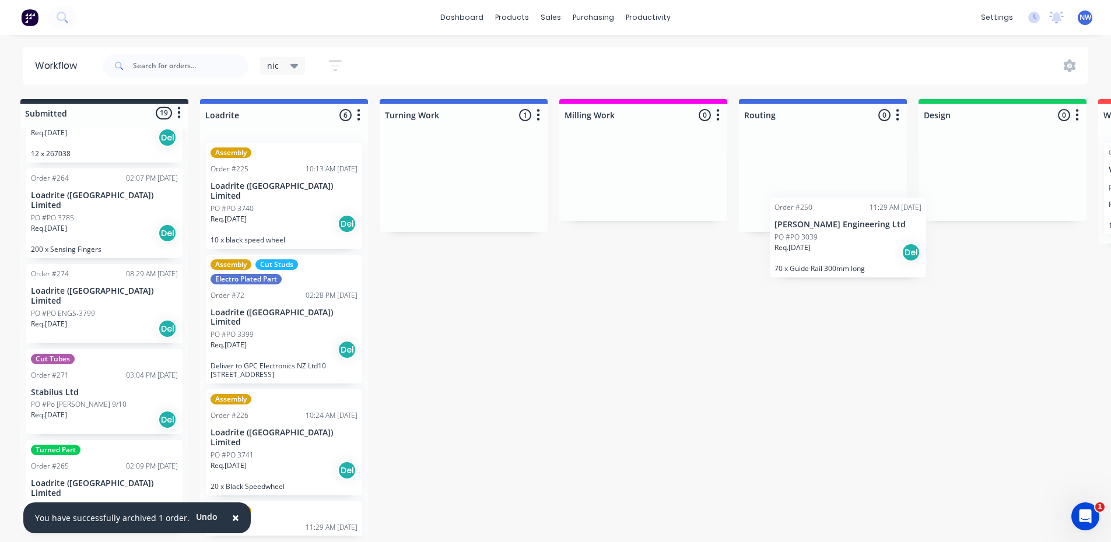
scroll to position [0, 6]
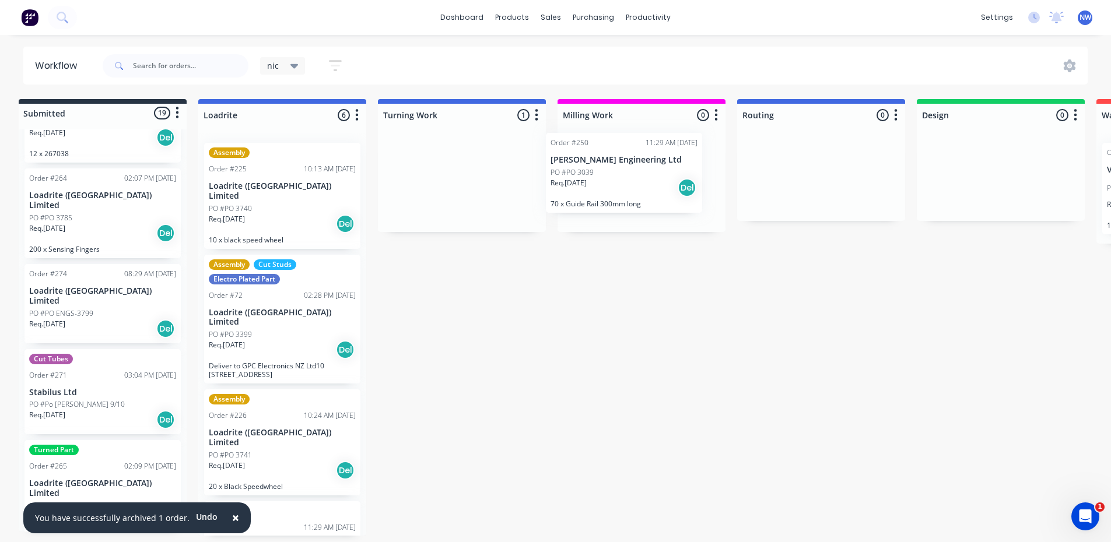
drag, startPoint x: 438, startPoint y: 202, endPoint x: 611, endPoint y: 191, distance: 173.0
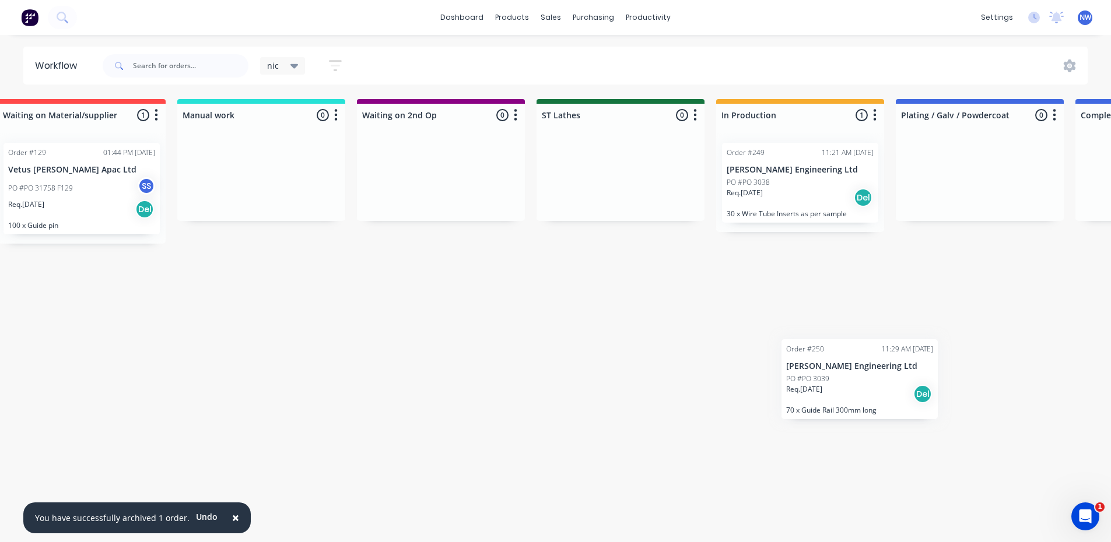
scroll to position [2, 1106]
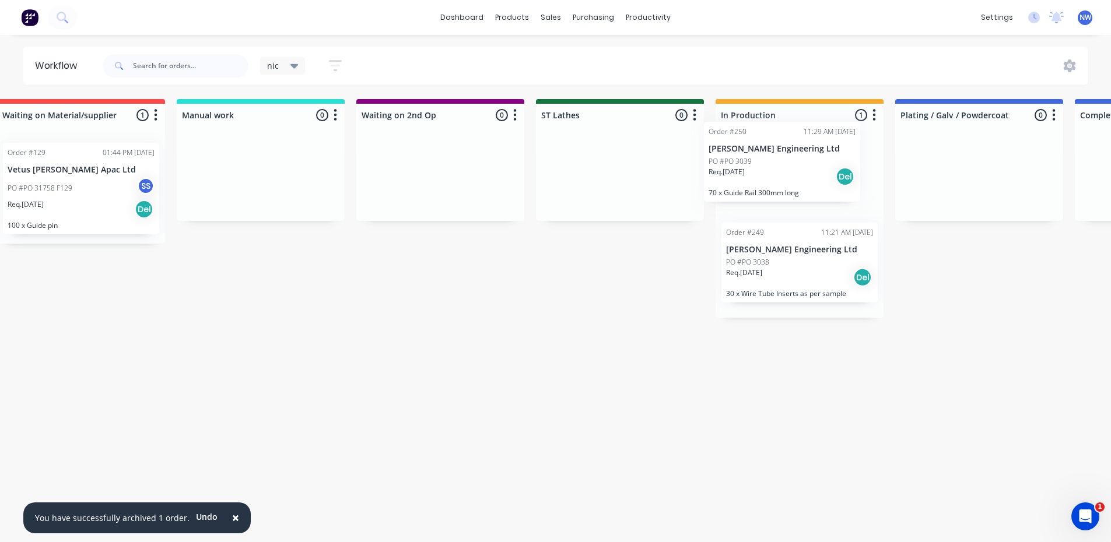
drag, startPoint x: 653, startPoint y: 181, endPoint x: 808, endPoint y: 164, distance: 155.4
click at [808, 164] on div "Submitted 19 Status colour #273444 hex #273444 Save Cancel Summaries Total orde…" at bounding box center [535, 317] width 3298 height 437
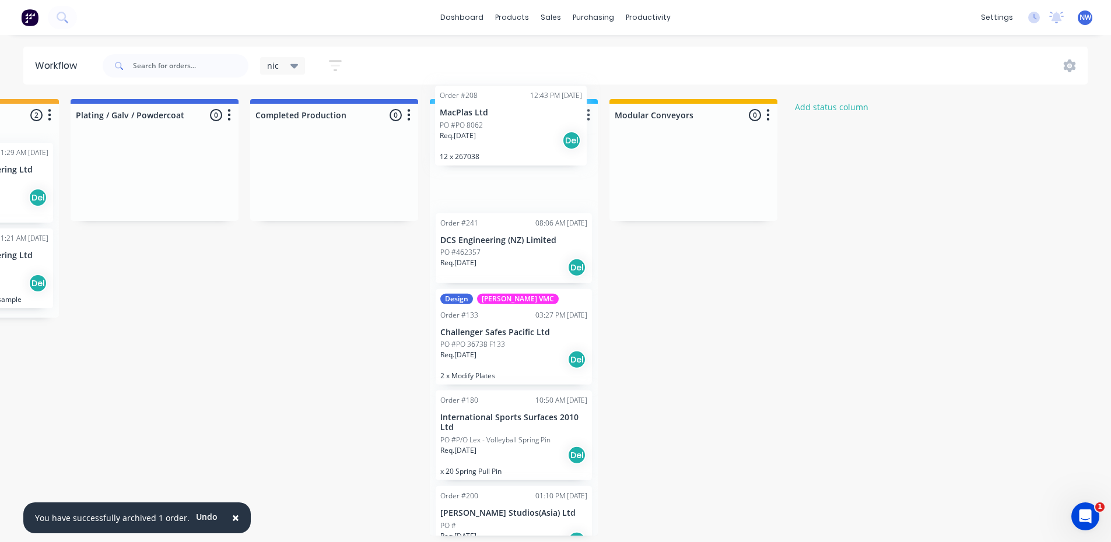
scroll to position [0, 0]
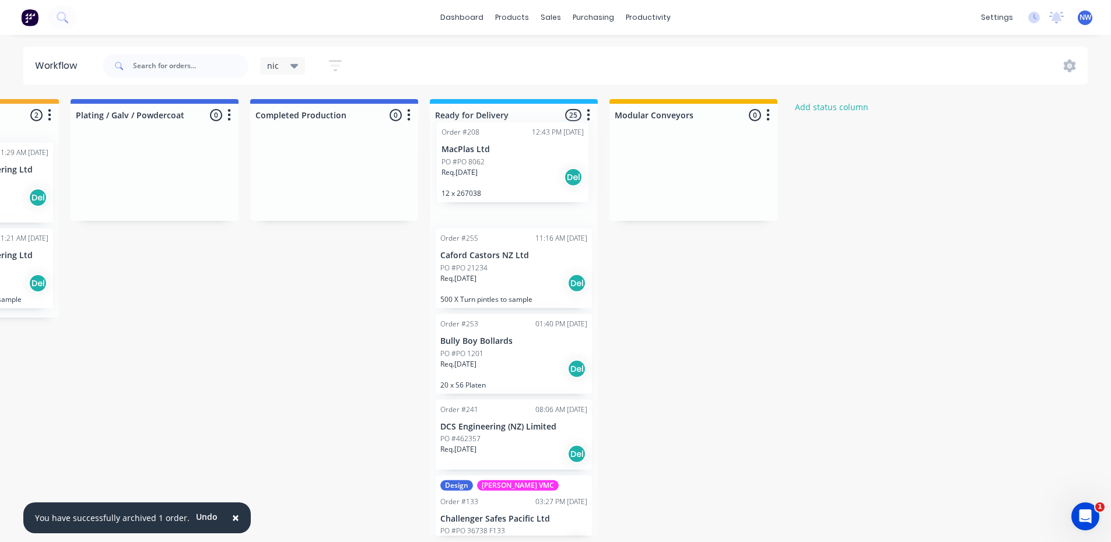
drag, startPoint x: 113, startPoint y: 302, endPoint x: 571, endPoint y: 158, distance: 480.4
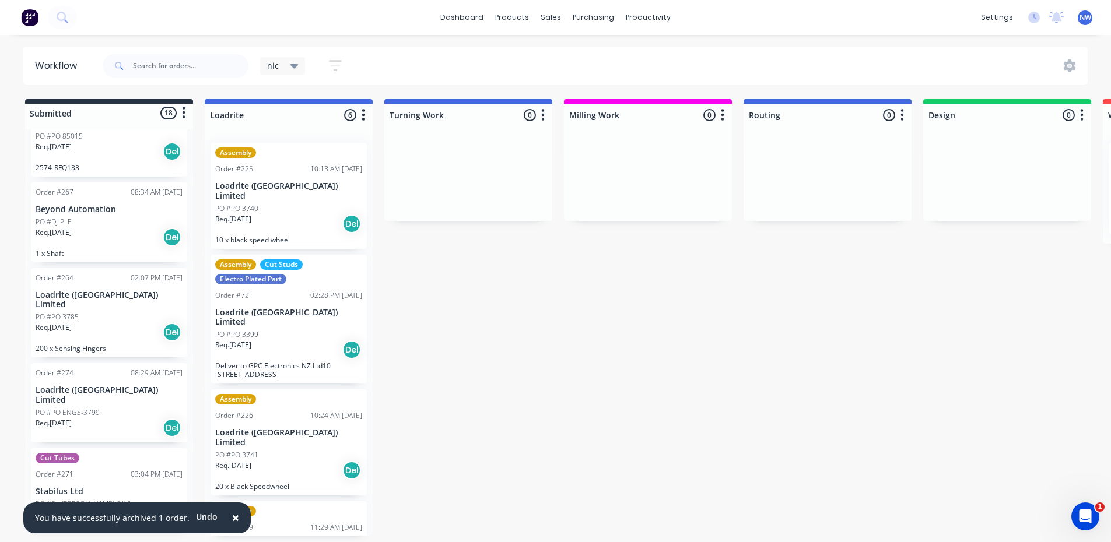
click at [182, 114] on icon "button" at bounding box center [183, 113] width 3 height 15
click at [122, 180] on button "Sort By" at bounding box center [132, 176] width 117 height 19
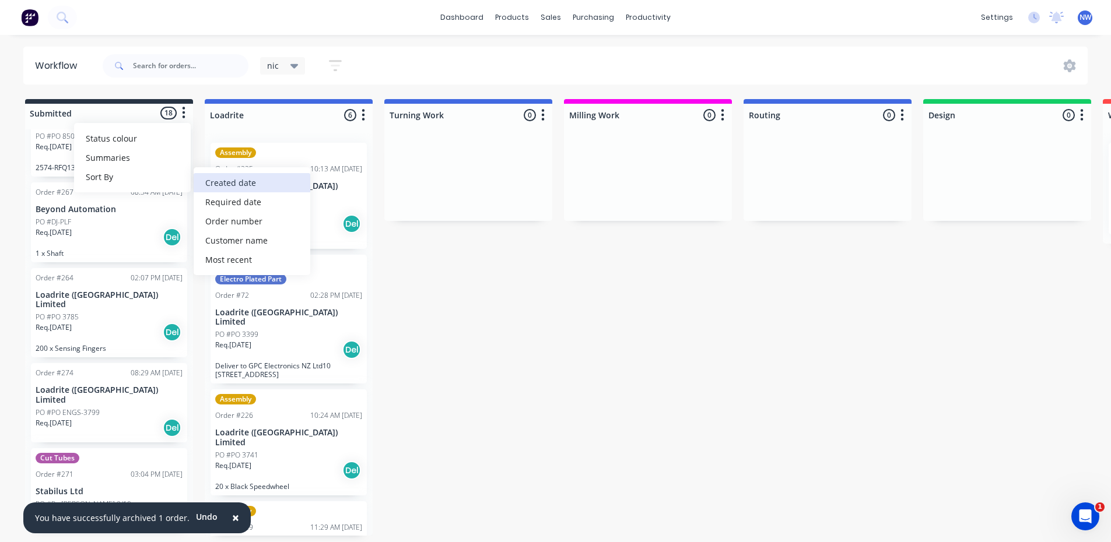
click at [240, 181] on date "Created date" at bounding box center [252, 182] width 117 height 19
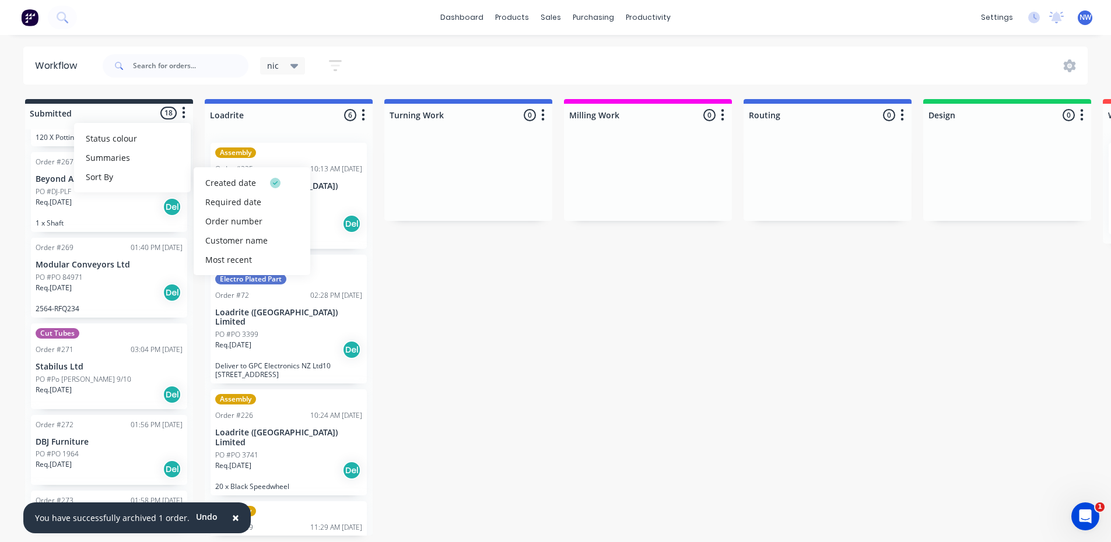
click at [183, 116] on icon "button" at bounding box center [183, 113] width 3 height 15
click at [119, 176] on button "Sort By" at bounding box center [132, 176] width 117 height 19
click at [224, 176] on date "Created date" at bounding box center [252, 182] width 117 height 19
drag, startPoint x: 221, startPoint y: 178, endPoint x: 222, endPoint y: 185, distance: 7.1
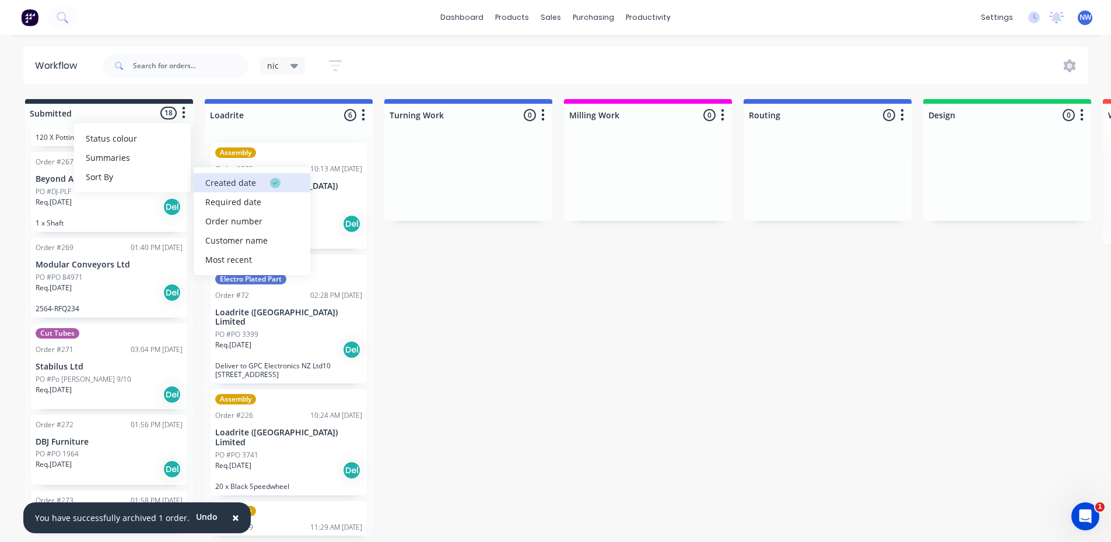
click at [221, 179] on date "Created date" at bounding box center [252, 182] width 117 height 19
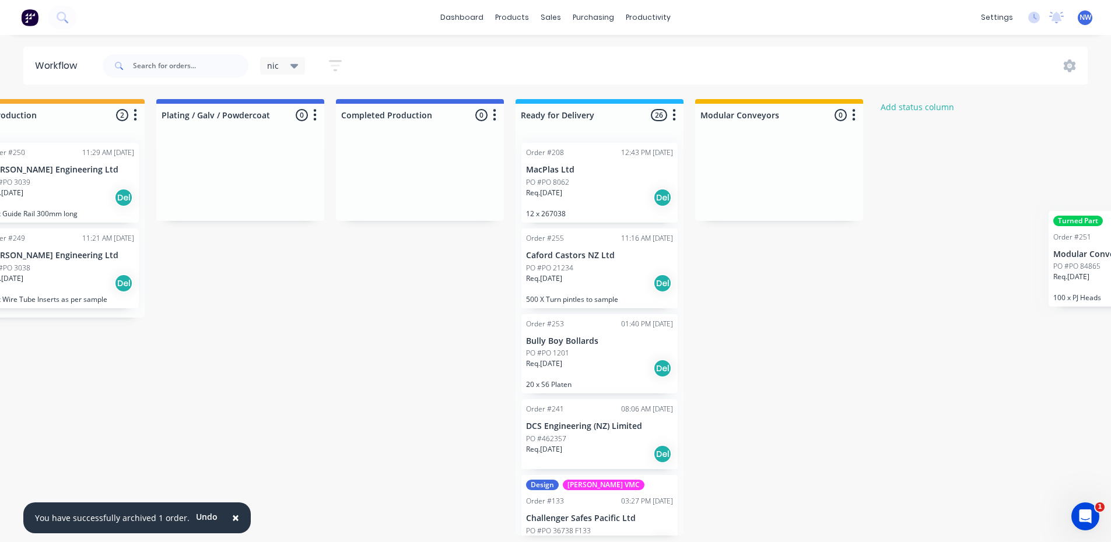
scroll to position [0, 1845]
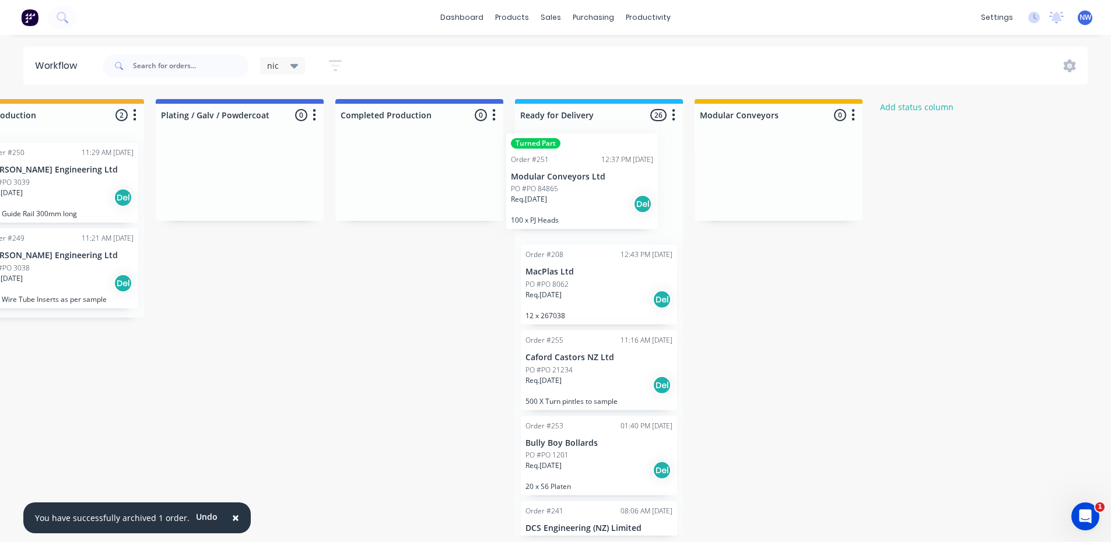
drag, startPoint x: 93, startPoint y: 327, endPoint x: 577, endPoint y: 198, distance: 500.4
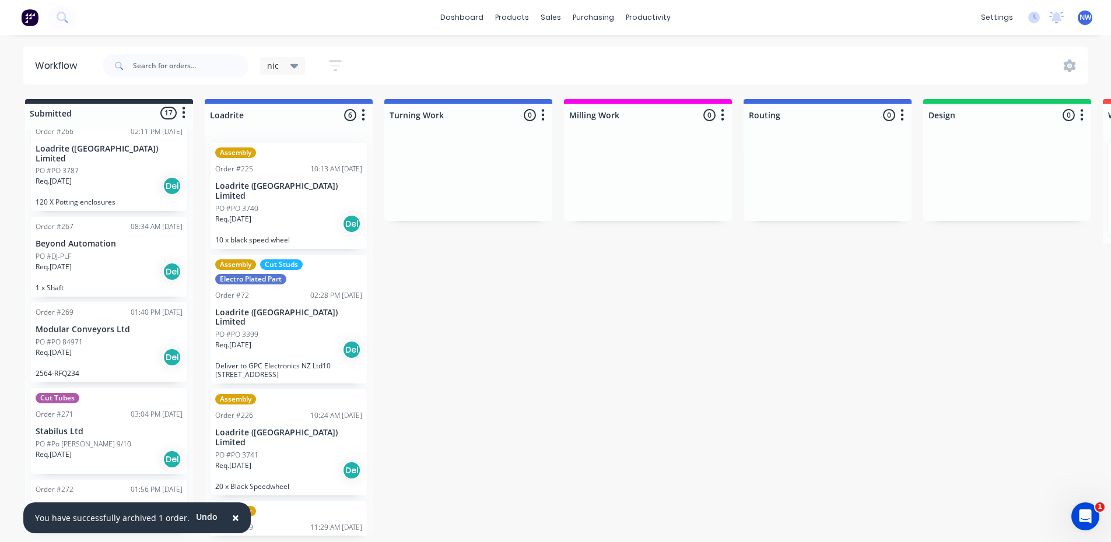
scroll to position [816, 0]
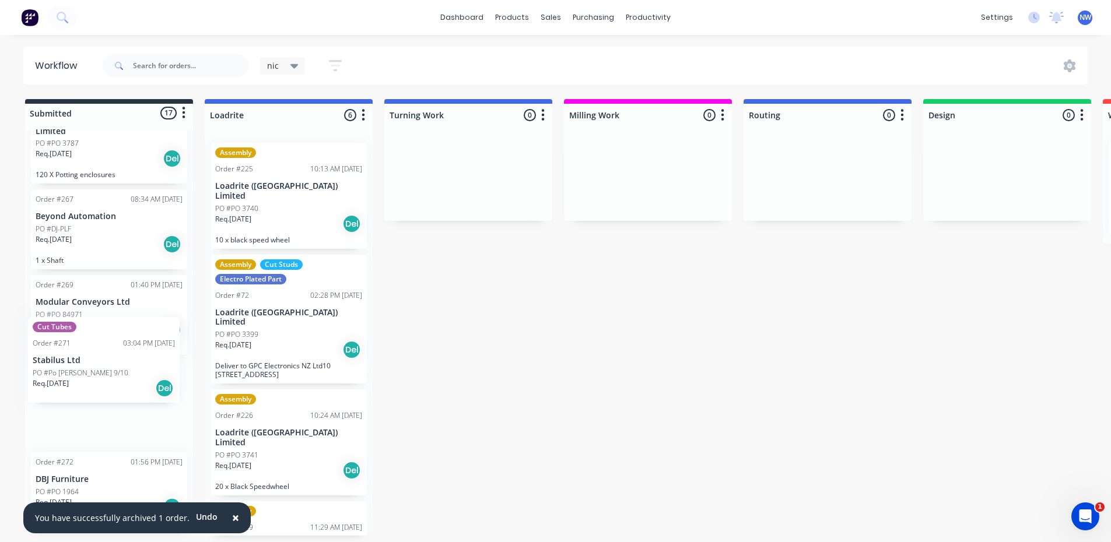
click at [122, 371] on div "Order #217 10:05 AM 18/09/25 Troy Parlato PO #PO Troy Req. 18/09/25 Del 10 x Tu…" at bounding box center [109, 330] width 168 height 402
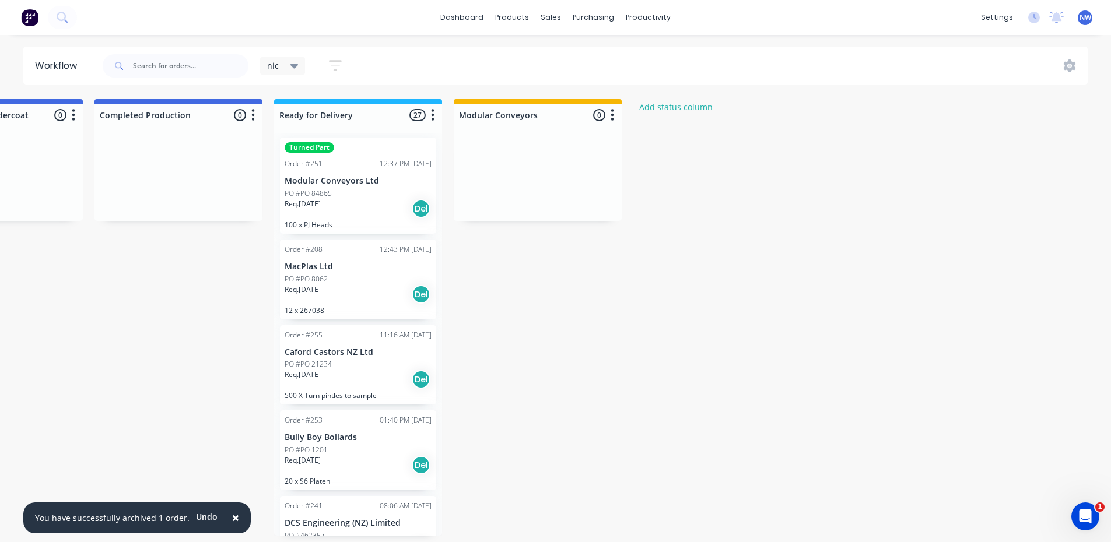
scroll to position [0, 0]
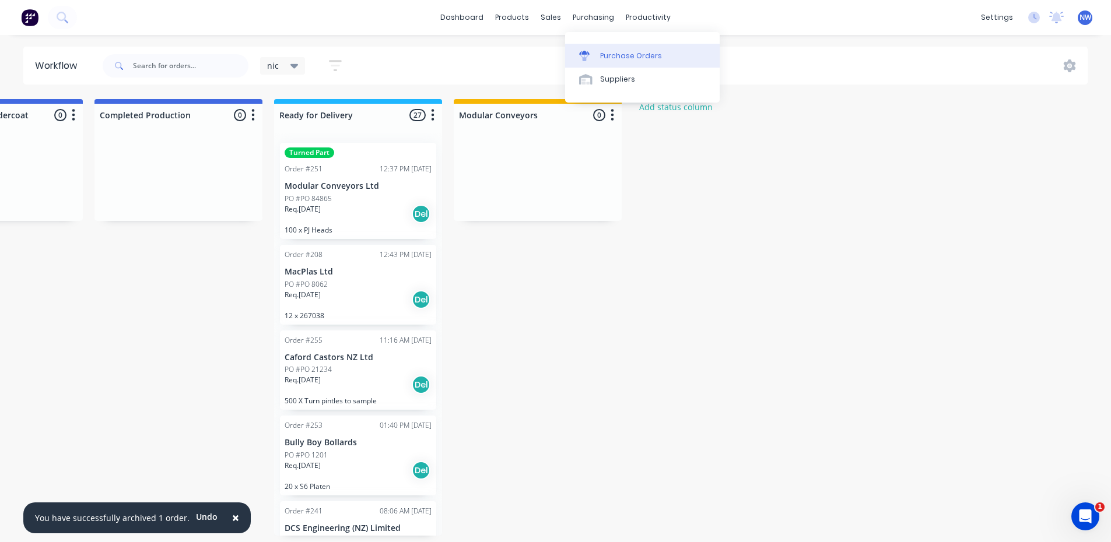
click at [609, 51] on div "Purchase Orders" at bounding box center [631, 56] width 62 height 10
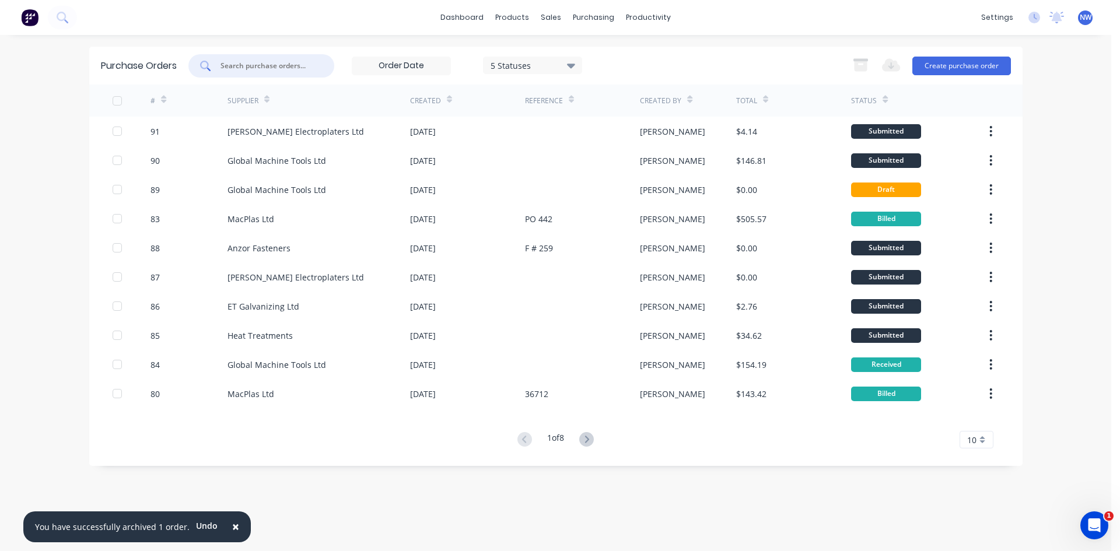
click at [247, 62] on input "text" at bounding box center [267, 66] width 97 height 12
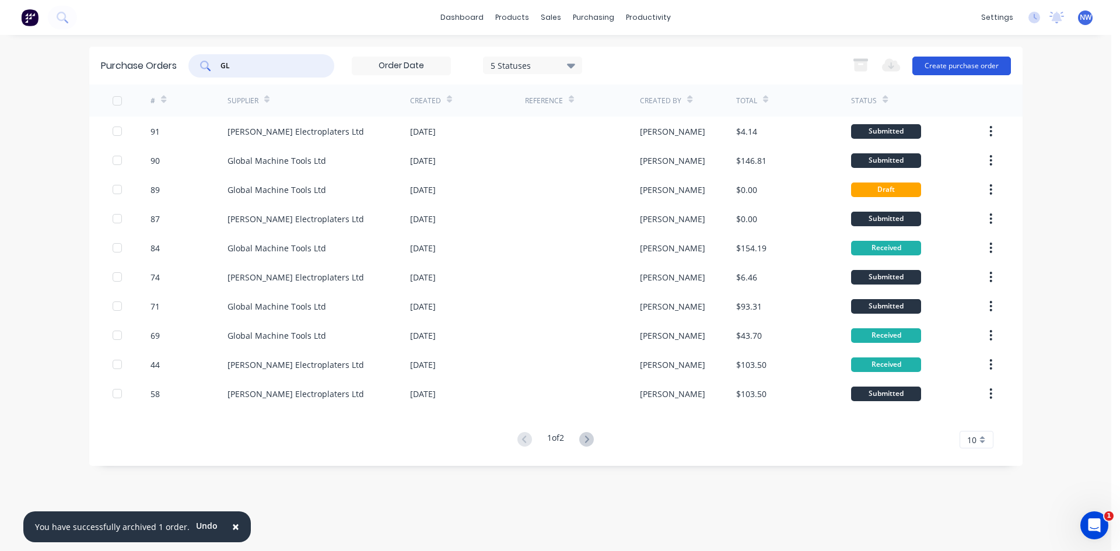
type input "GL"
click at [960, 68] on button "Create purchase order" at bounding box center [961, 66] width 99 height 19
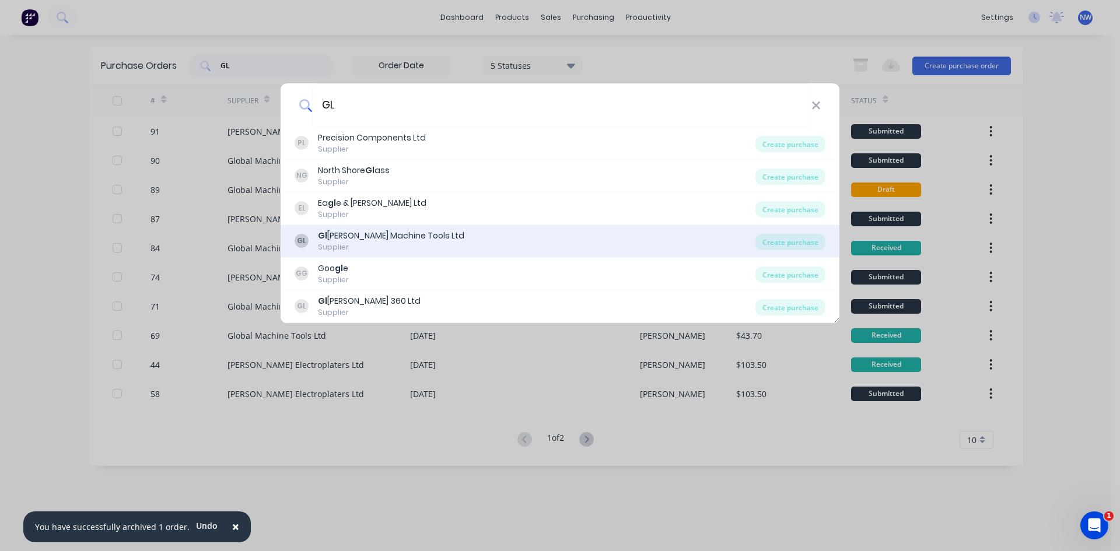
type input "GL"
click at [414, 238] on div "Gl obal Machine Tools Ltd" at bounding box center [391, 236] width 146 height 12
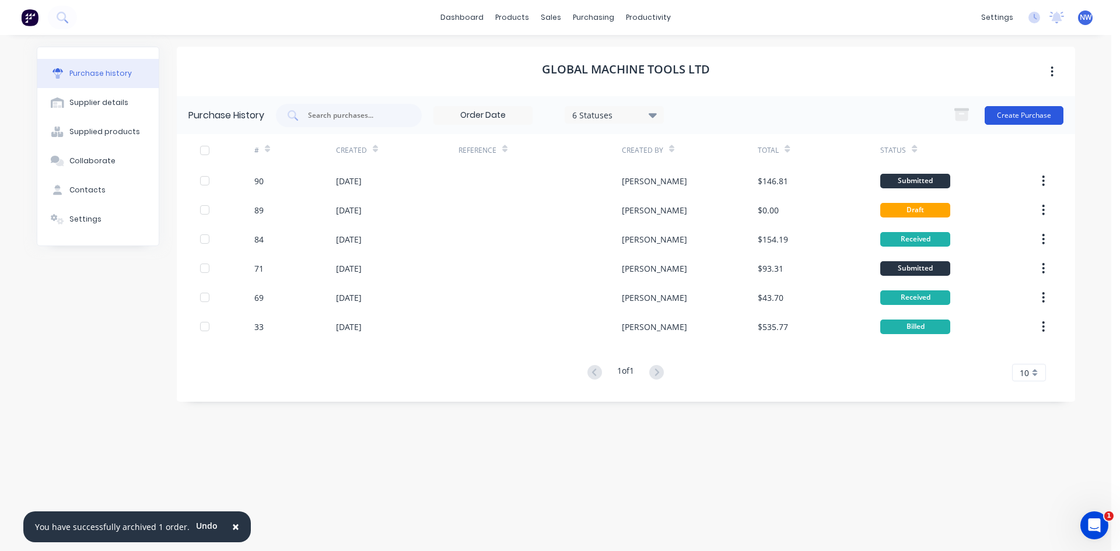
click at [1017, 118] on button "Create Purchase" at bounding box center [1023, 115] width 79 height 19
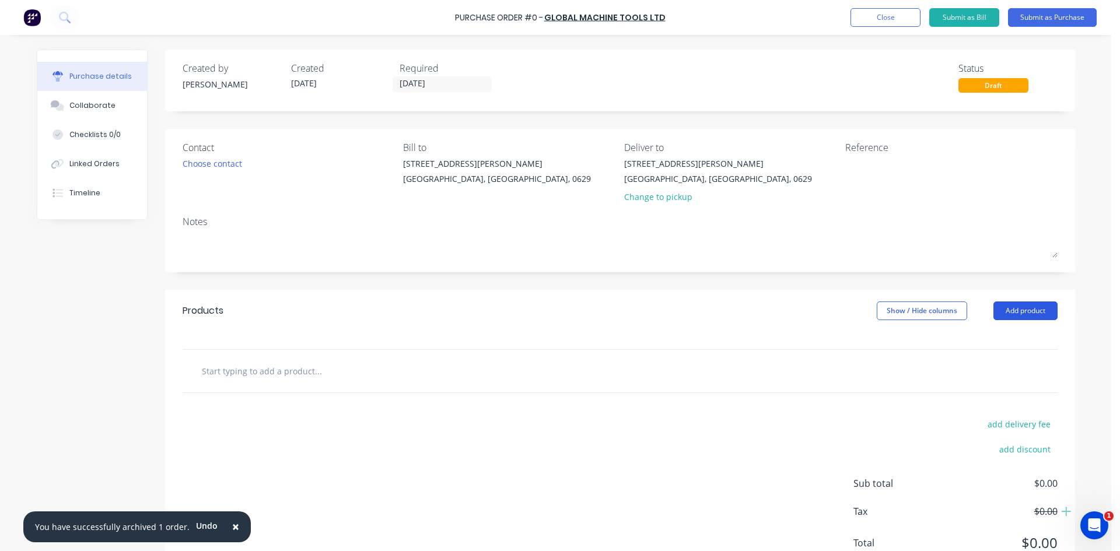
click at [1023, 306] on button "Add product" at bounding box center [1025, 310] width 64 height 19
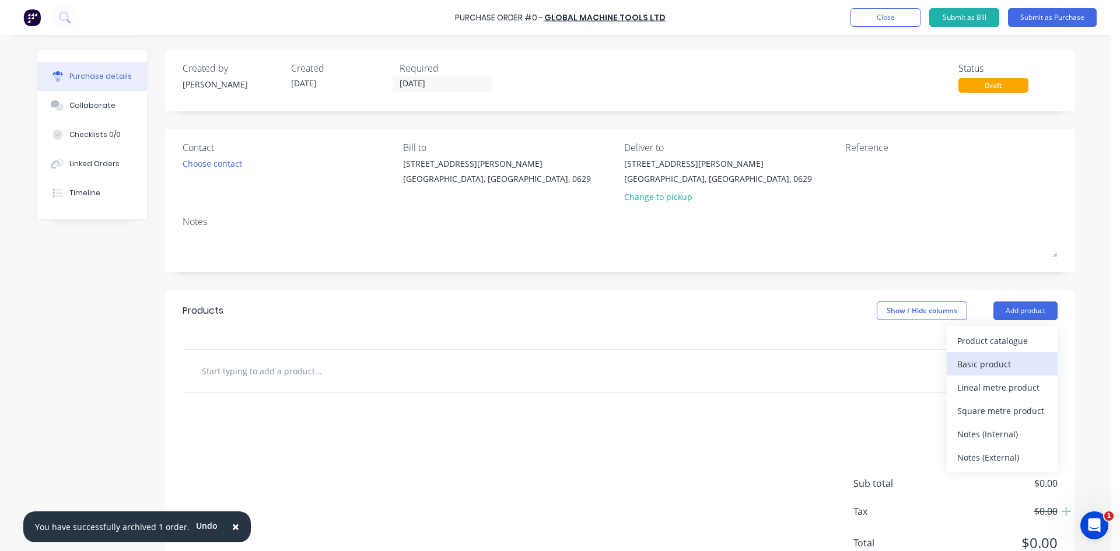
click at [1002, 365] on div "Basic product" at bounding box center [1002, 364] width 90 height 17
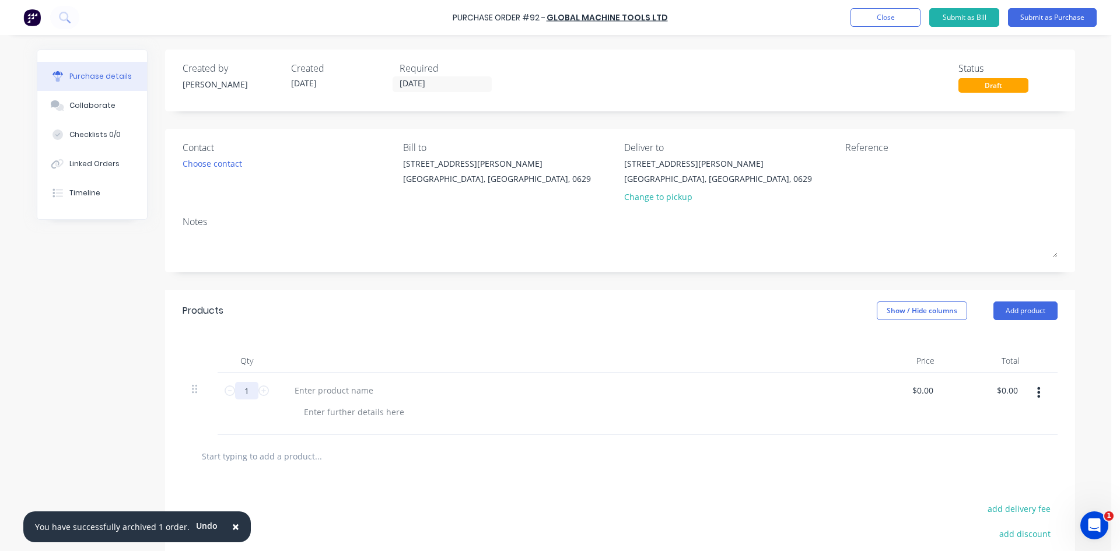
click at [243, 394] on input "1" at bounding box center [246, 390] width 23 height 17
type input "10"
click at [310, 398] on div at bounding box center [333, 390] width 97 height 17
paste div
click at [1024, 312] on button "Add product" at bounding box center [1025, 310] width 64 height 19
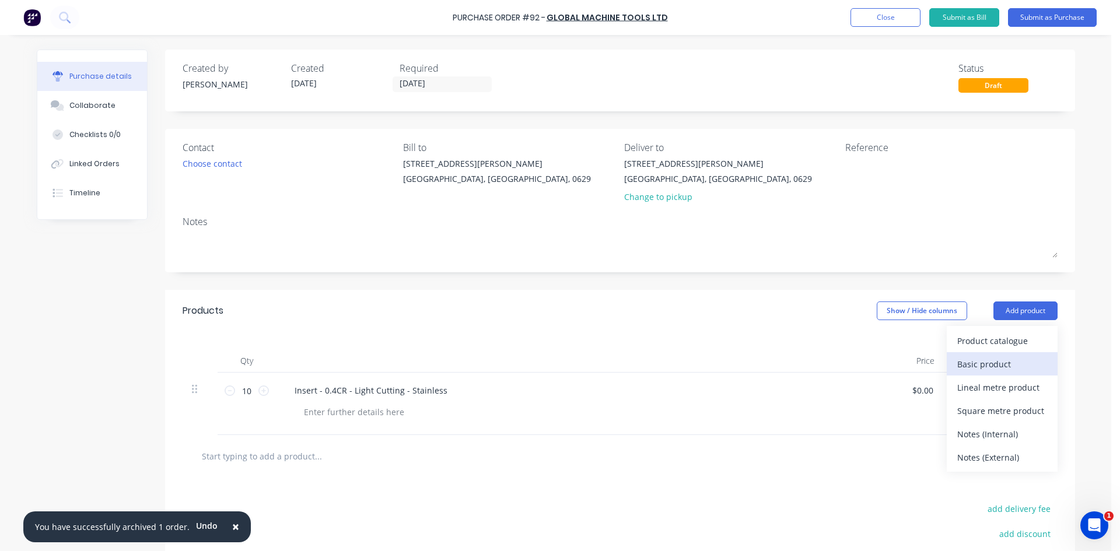
click at [988, 360] on div "Basic product" at bounding box center [1002, 364] width 90 height 17
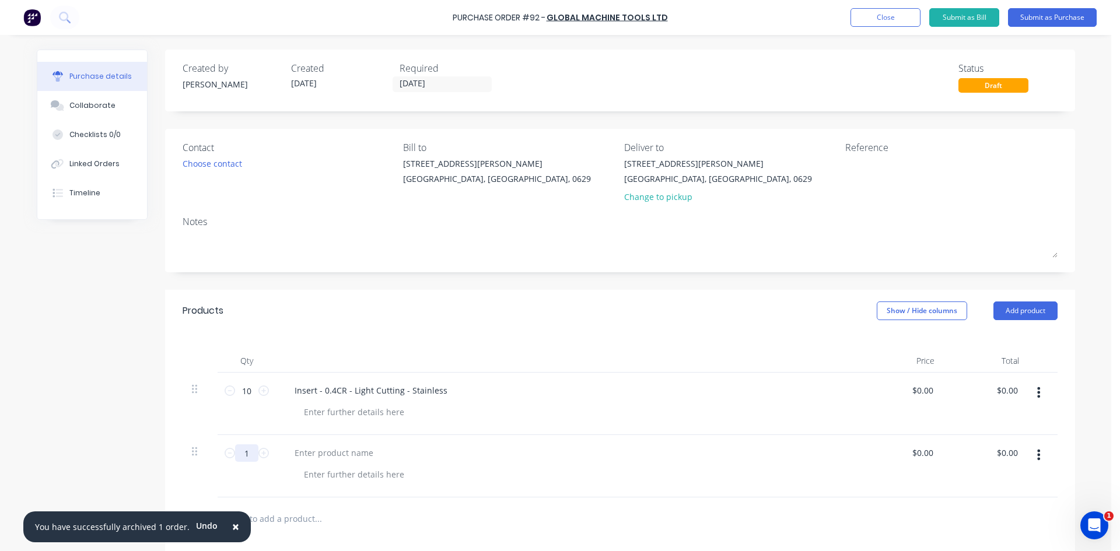
click at [246, 455] on input "1" at bounding box center [246, 452] width 23 height 17
type input "10"
click at [315, 454] on div at bounding box center [333, 452] width 97 height 17
paste div
click at [330, 454] on div "Insert - 0.4CR - Light Cutting - Stainless" at bounding box center [370, 452] width 171 height 17
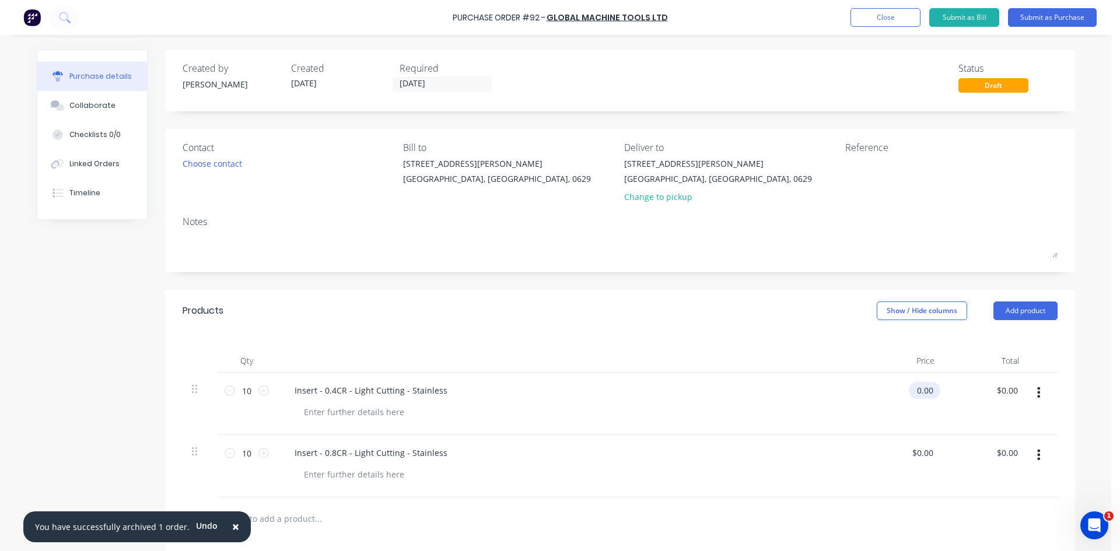
click at [925, 391] on input "0.00" at bounding box center [922, 390] width 27 height 17
drag, startPoint x: 930, startPoint y: 390, endPoint x: 888, endPoint y: 392, distance: 42.0
click at [890, 394] on div "0.00 0.00" at bounding box center [901, 404] width 85 height 62
paste input "22.95"
type input "$22.95"
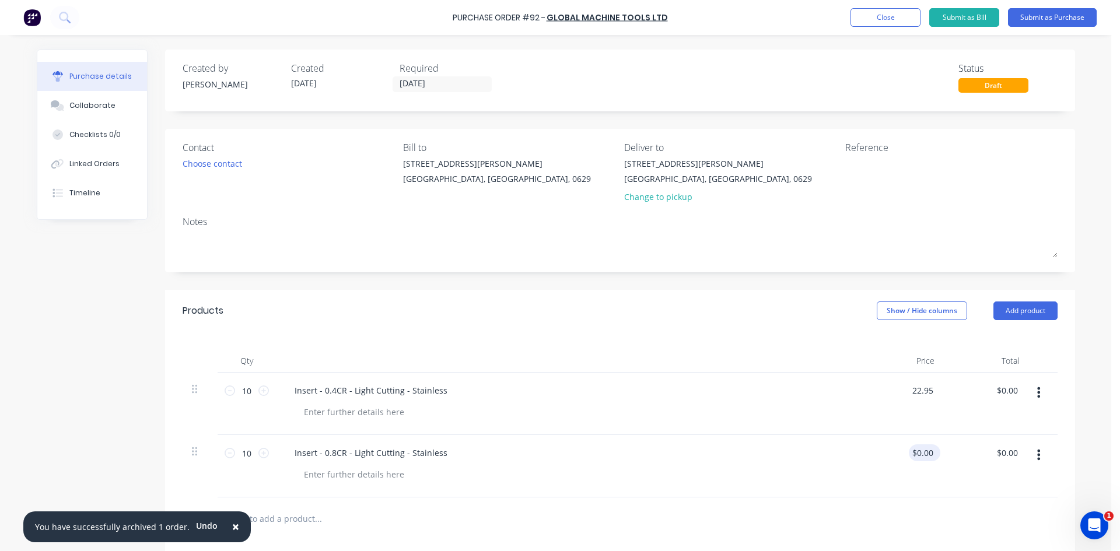
type input "$229.50"
click at [921, 454] on input "0.00" at bounding box center [922, 452] width 27 height 17
drag, startPoint x: 933, startPoint y: 451, endPoint x: 899, endPoint y: 455, distance: 34.1
click at [899, 455] on div "$0.00 $0.00" at bounding box center [901, 466] width 85 height 62
click at [872, 458] on div "$0.00 $0.00" at bounding box center [901, 466] width 85 height 62
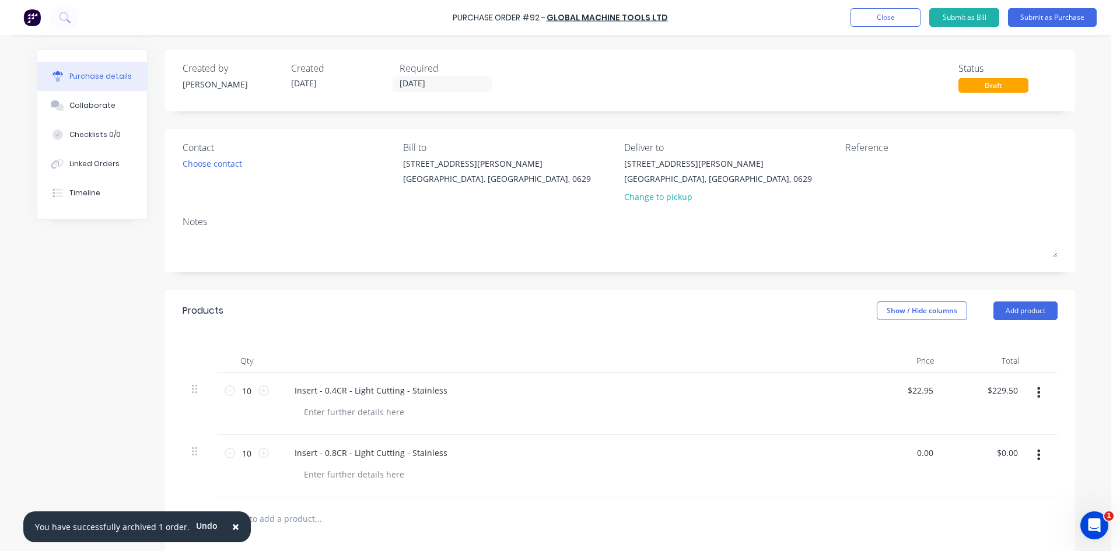
drag, startPoint x: 928, startPoint y: 453, endPoint x: 869, endPoint y: 453, distance: 58.3
click at [869, 453] on div "0.00 0.00" at bounding box center [901, 466] width 85 height 62
paste input "22.95"
type input "$22.95"
type input "$229.50"
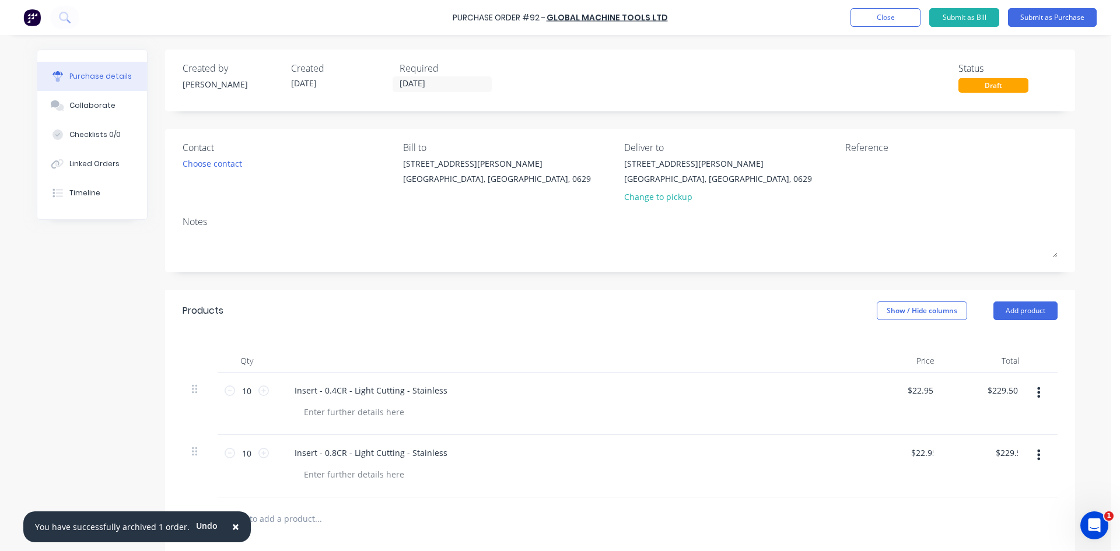
click at [890, 465] on div "$22.95 22.95" at bounding box center [901, 466] width 85 height 62
click at [1046, 15] on button "Submit as Purchase" at bounding box center [1052, 17] width 89 height 19
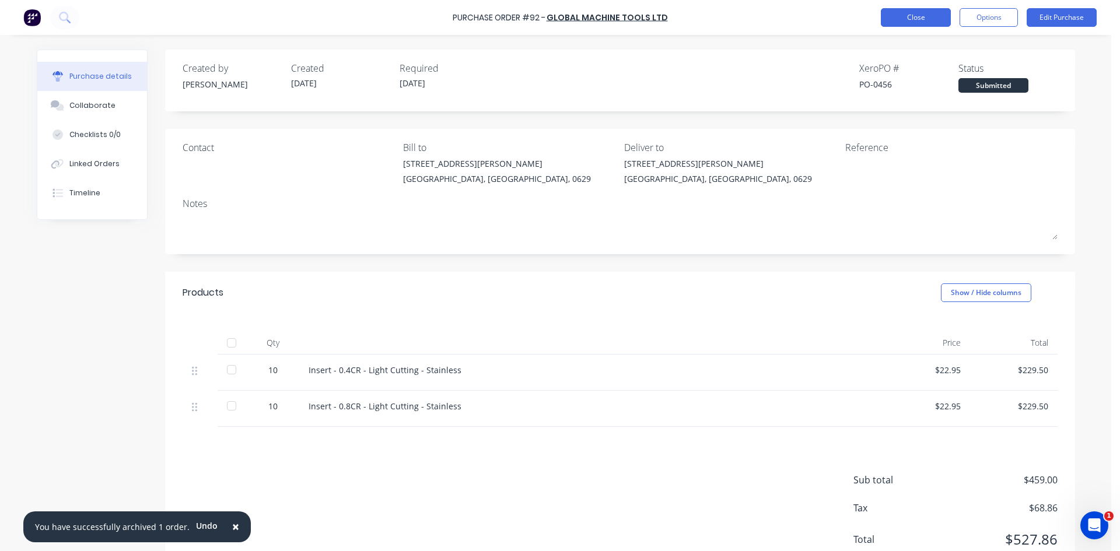
click at [924, 14] on button "Close" at bounding box center [916, 17] width 70 height 19
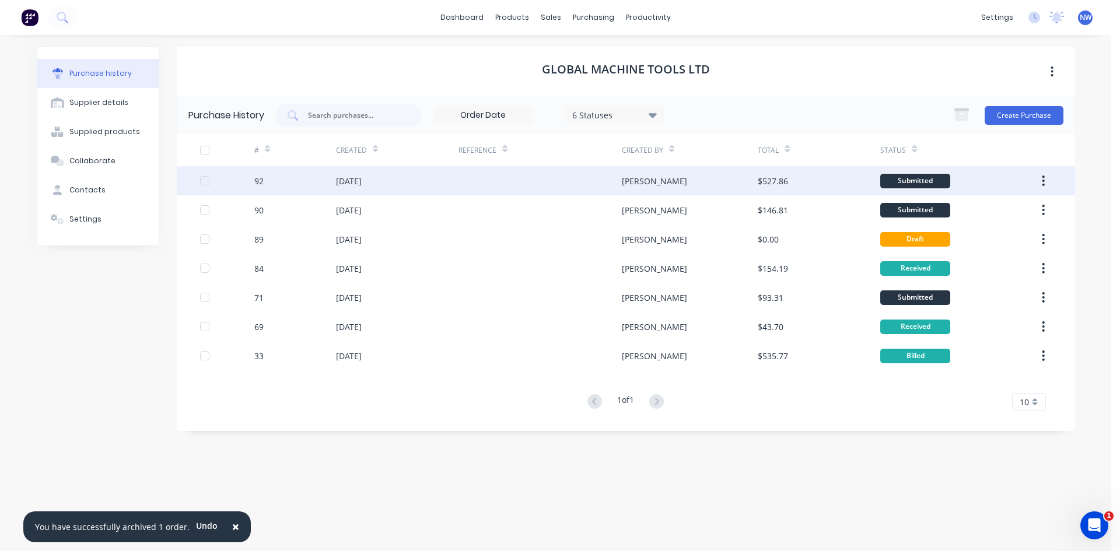
click at [206, 177] on div at bounding box center [204, 180] width 23 height 23
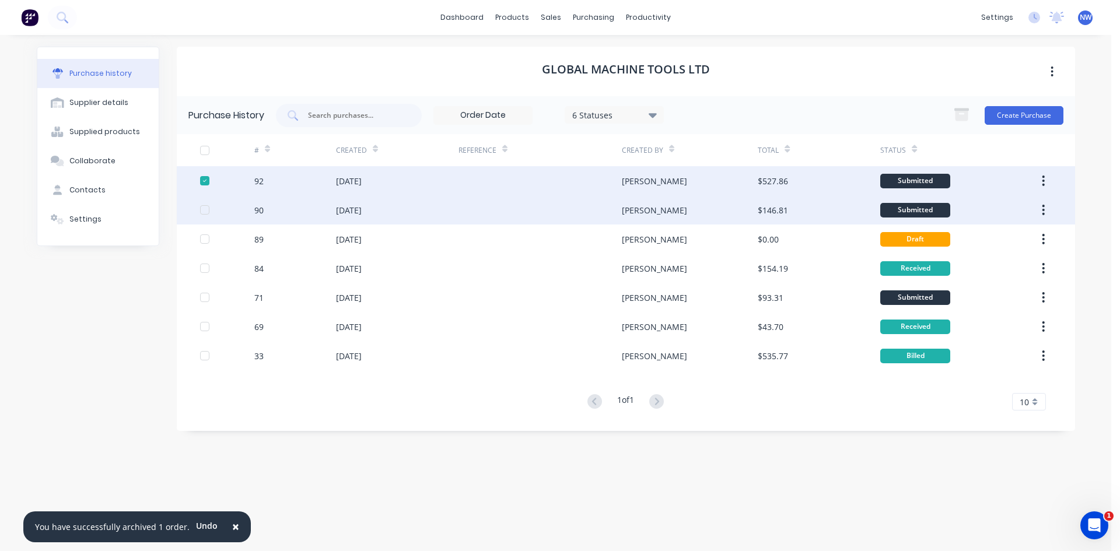
click at [204, 212] on div at bounding box center [204, 209] width 23 height 23
click at [440, 177] on div "14 Oct 2025" at bounding box center [397, 180] width 122 height 29
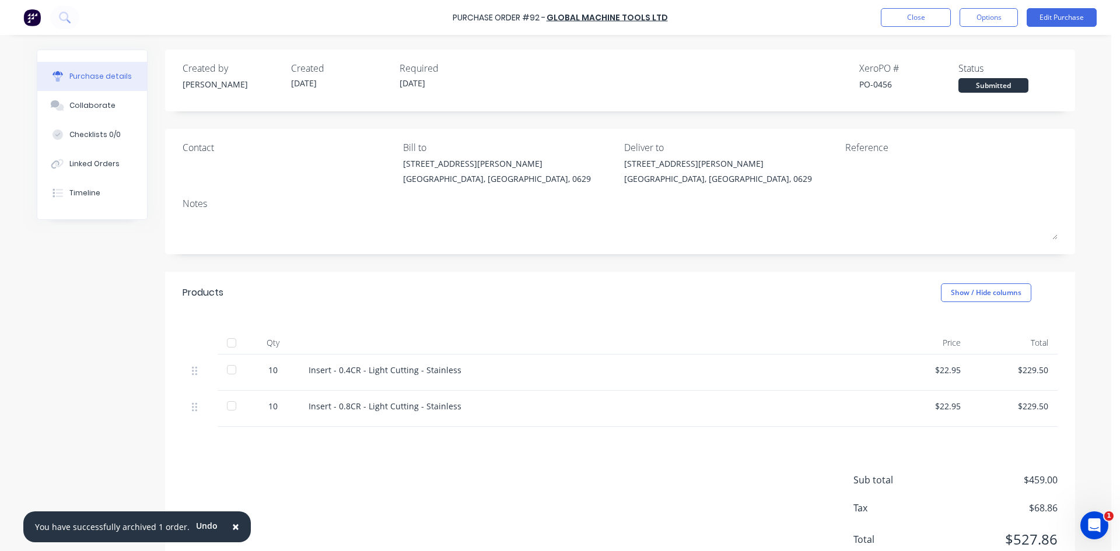
click at [223, 339] on div at bounding box center [231, 342] width 23 height 23
click at [227, 341] on div at bounding box center [231, 342] width 23 height 23
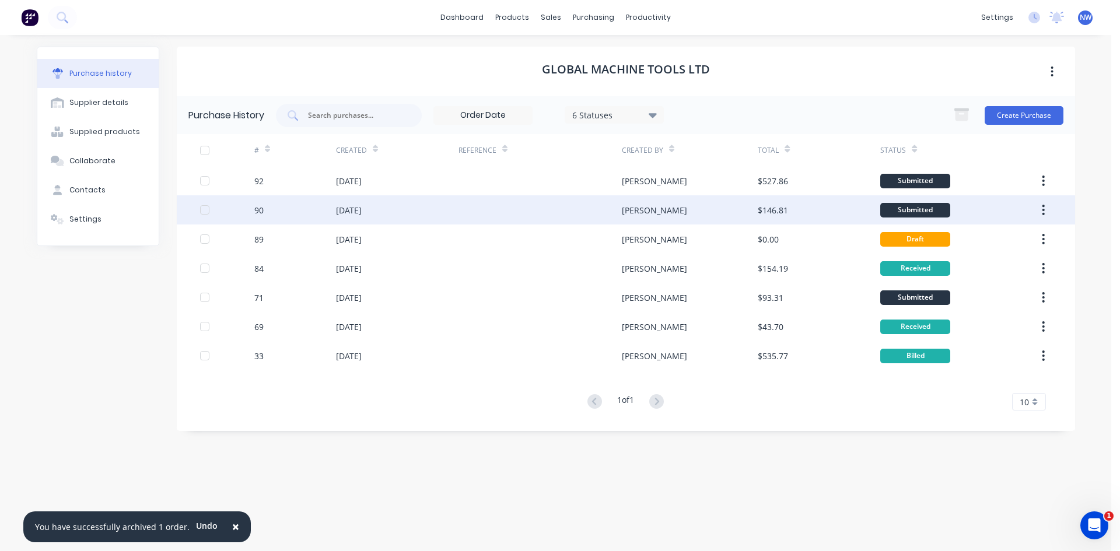
click at [394, 211] on div "08 Oct 2025" at bounding box center [397, 209] width 122 height 29
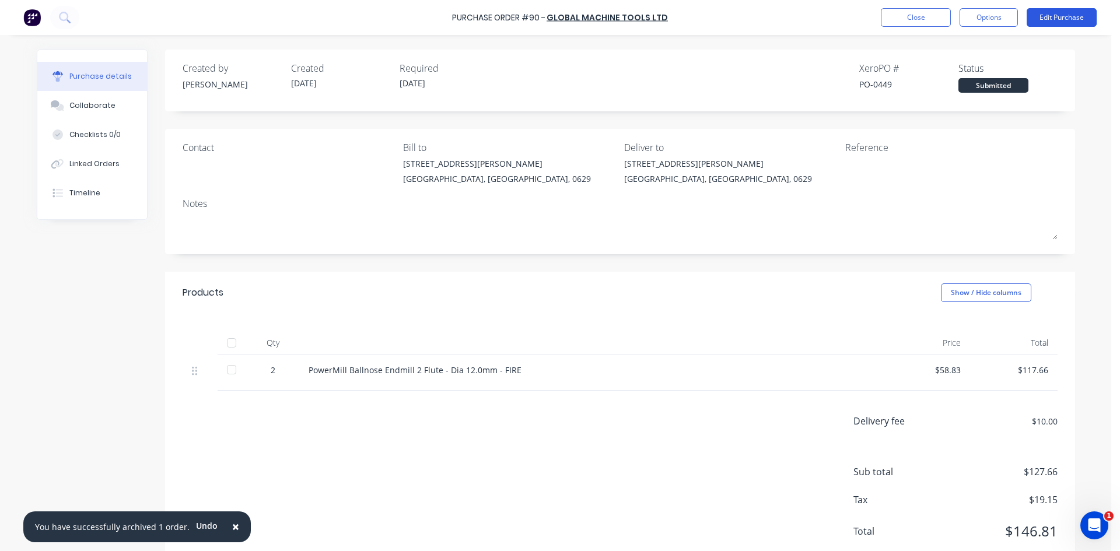
click at [1070, 23] on button "Edit Purchase" at bounding box center [1061, 17] width 70 height 19
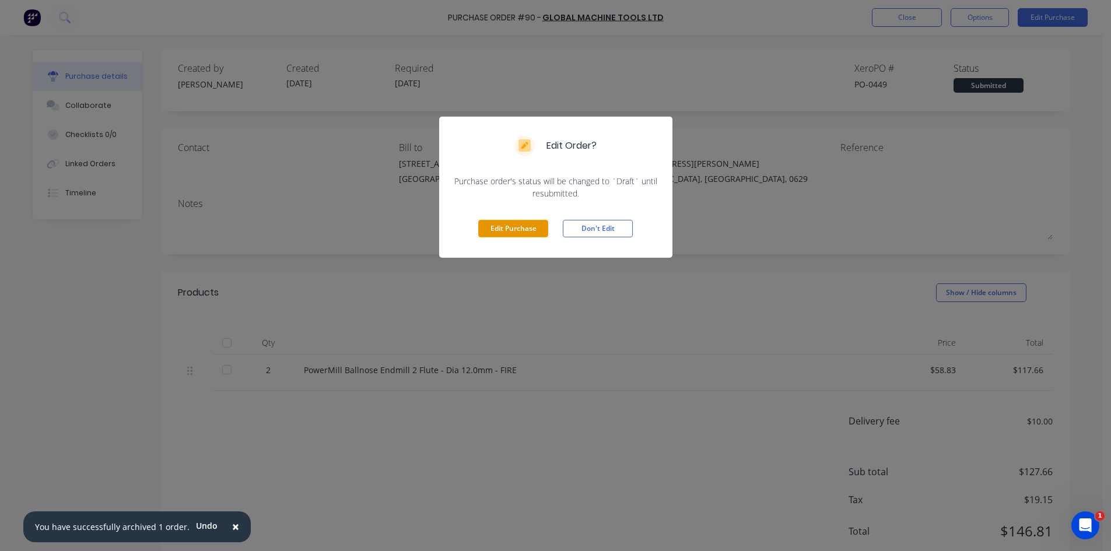
click at [488, 224] on button "Edit Purchase" at bounding box center [513, 228] width 70 height 17
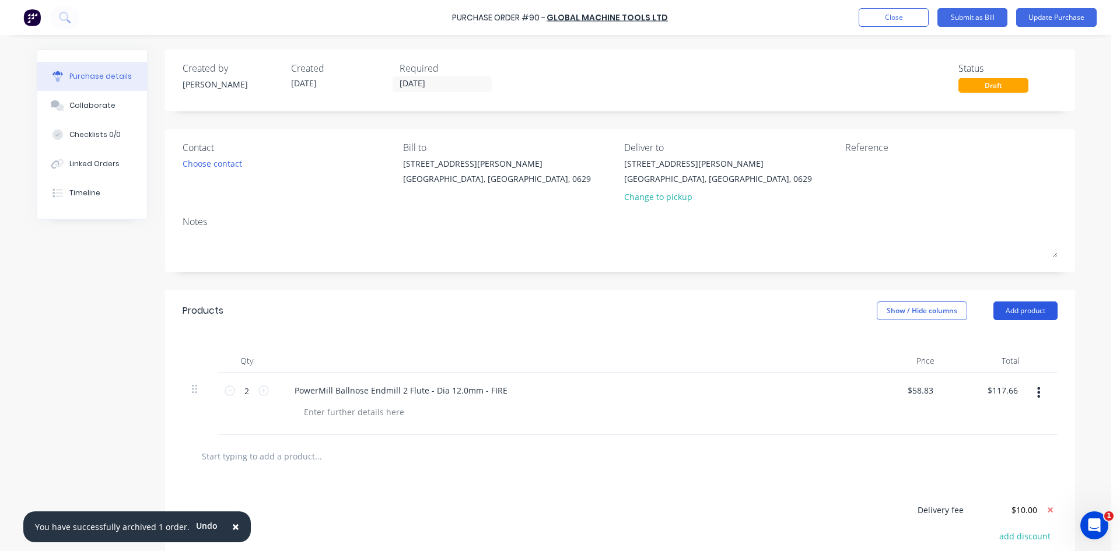
click at [1011, 315] on button "Add product" at bounding box center [1025, 310] width 64 height 19
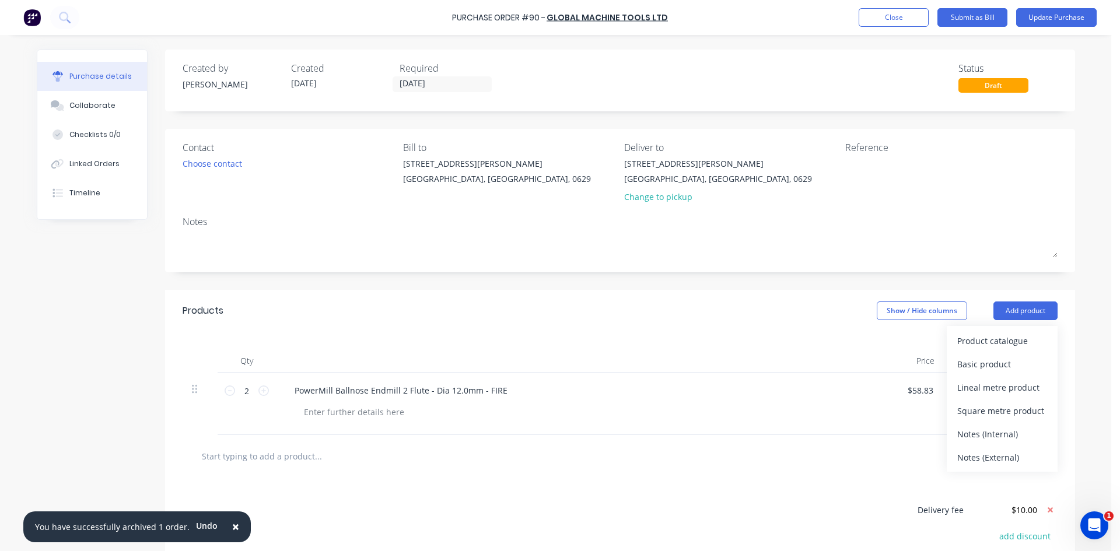
click at [983, 367] on div "Basic product" at bounding box center [1002, 364] width 90 height 17
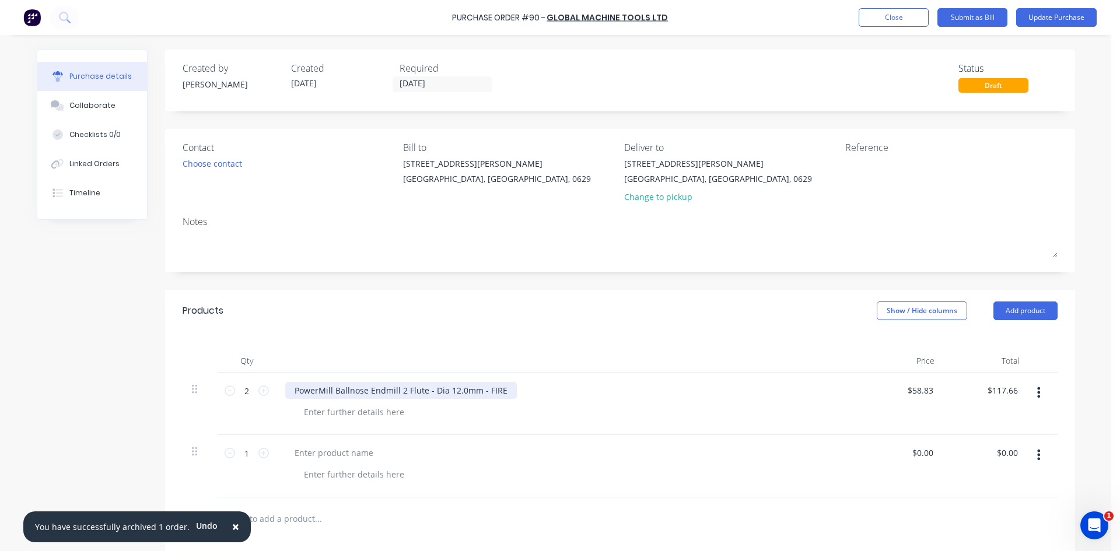
drag, startPoint x: 511, startPoint y: 390, endPoint x: 494, endPoint y: 392, distance: 17.1
click at [494, 392] on div "PowerMill Ballnose Endmill 2 Flute - Dia 12.0mm - FIRE" at bounding box center [567, 390] width 564 height 17
drag, startPoint x: 288, startPoint y: 390, endPoint x: 664, endPoint y: 416, distance: 377.1
click at [664, 416] on div "PowerMill Ballnose Endmill 2 Flute - Dia 12.0mm - FIRE" at bounding box center [567, 404] width 583 height 62
copy div "PowerMill Ballnose Endmill 2 Flute - Dia 12.0mm - FIRE"
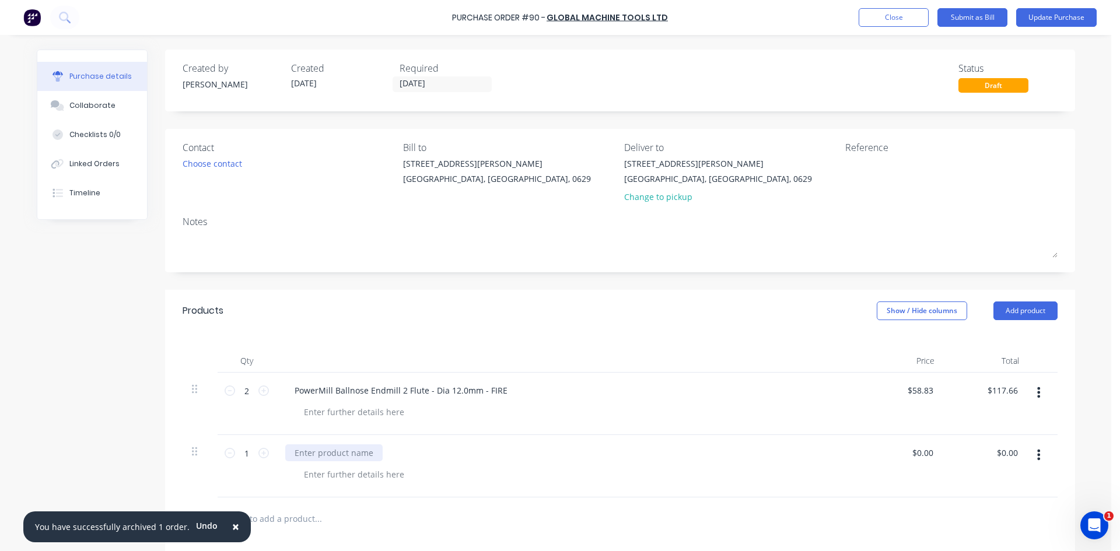
click at [331, 454] on div at bounding box center [333, 452] width 97 height 17
paste div
click at [225, 392] on icon at bounding box center [230, 390] width 10 height 10
type input "1"
type input "$58.83"
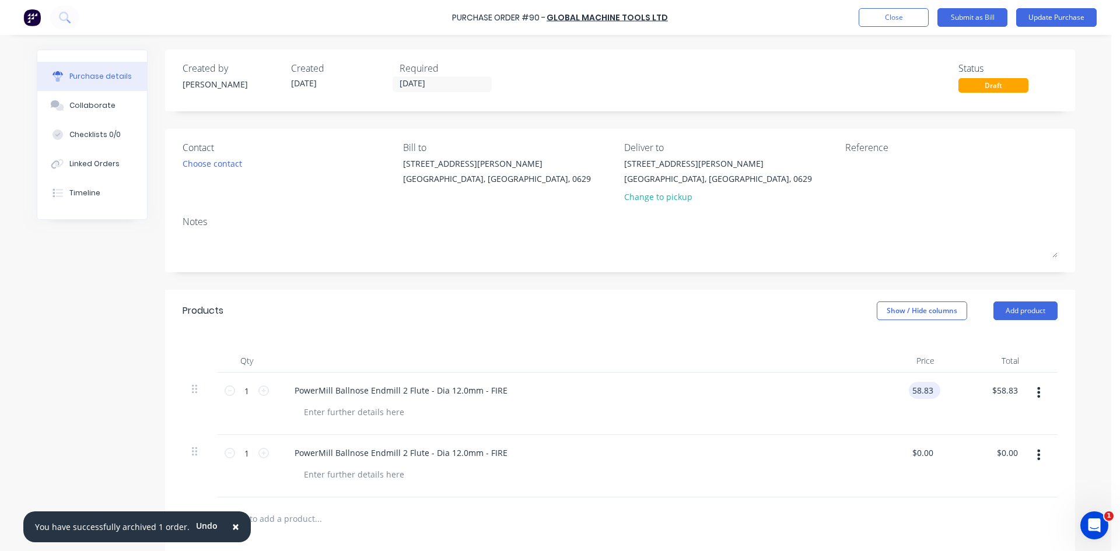
click at [926, 390] on input "58.83" at bounding box center [922, 390] width 27 height 17
drag, startPoint x: 927, startPoint y: 390, endPoint x: 895, endPoint y: 395, distance: 32.5
click at [895, 395] on div "58.83 58.83" at bounding box center [901, 404] width 85 height 62
type input "$58.83"
click at [922, 451] on input "0.00" at bounding box center [922, 452] width 27 height 17
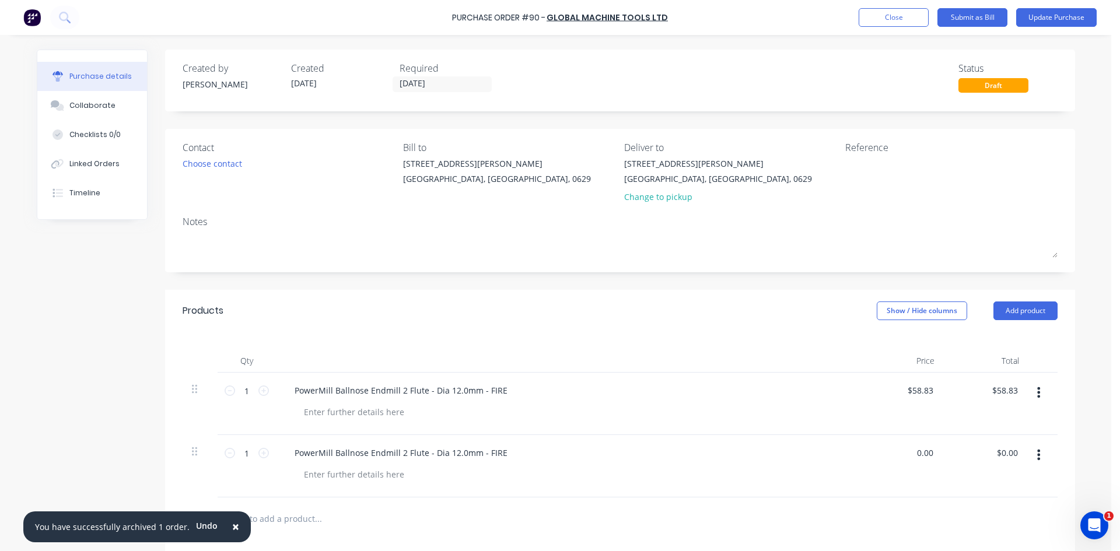
drag, startPoint x: 924, startPoint y: 455, endPoint x: 908, endPoint y: 454, distance: 15.8
click at [908, 454] on div "0.00 0.00" at bounding box center [901, 466] width 85 height 62
drag, startPoint x: 929, startPoint y: 452, endPoint x: 902, endPoint y: 451, distance: 27.4
click at [904, 453] on div "0.00 0.00" at bounding box center [901, 466] width 85 height 62
paste input "58.83"
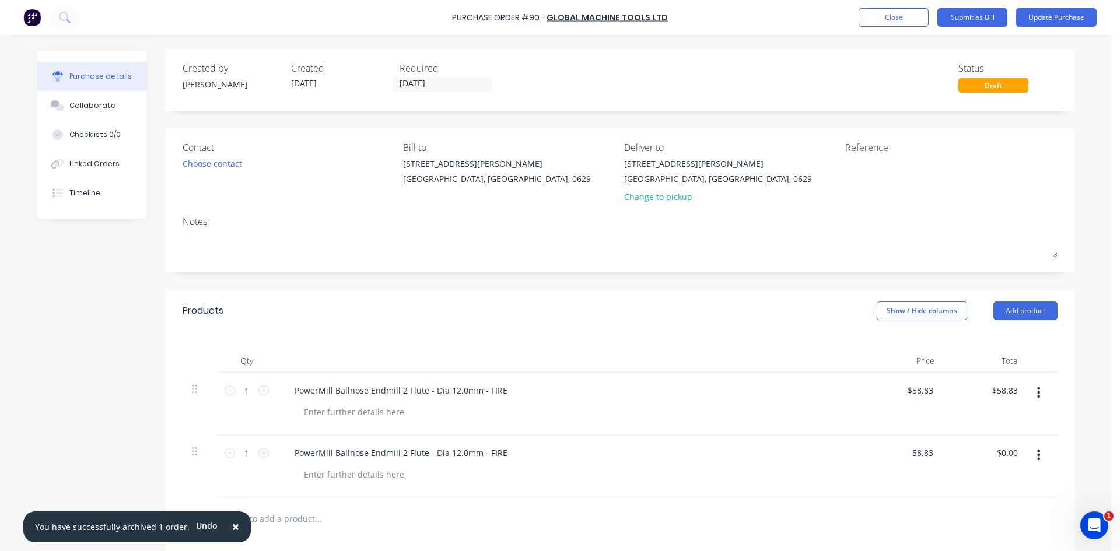
type input "$58.83"
click at [846, 473] on div "PowerMill Ballnose Endmill 2 Flute - Dia 12.0mm - FIRE" at bounding box center [567, 466] width 583 height 62
click at [1049, 17] on button "Update Purchase" at bounding box center [1056, 17] width 80 height 19
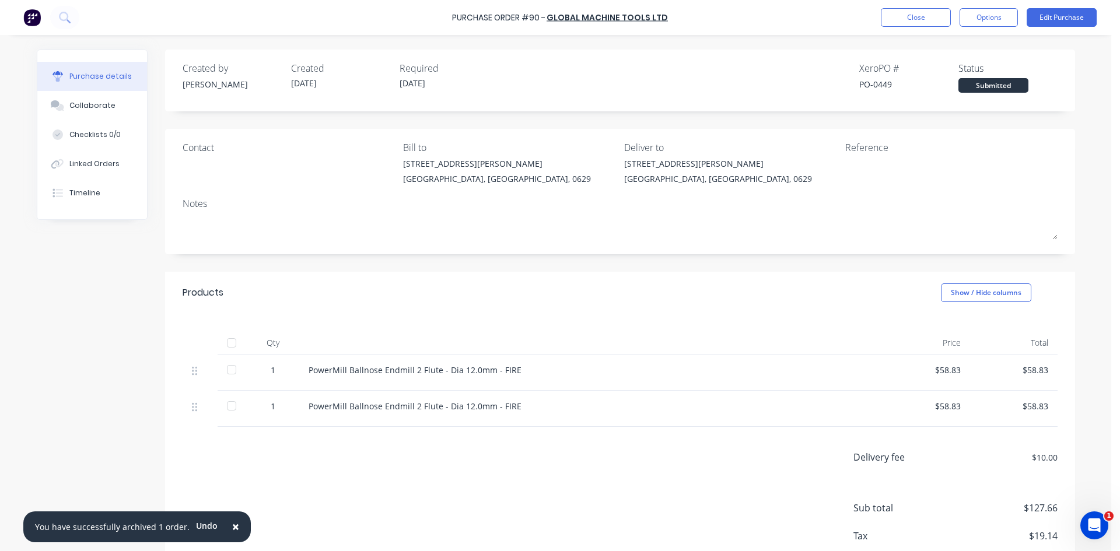
click at [230, 372] on div at bounding box center [231, 369] width 23 height 23
click at [919, 17] on button "Close" at bounding box center [916, 17] width 70 height 19
